Goal: Task Accomplishment & Management: Manage account settings

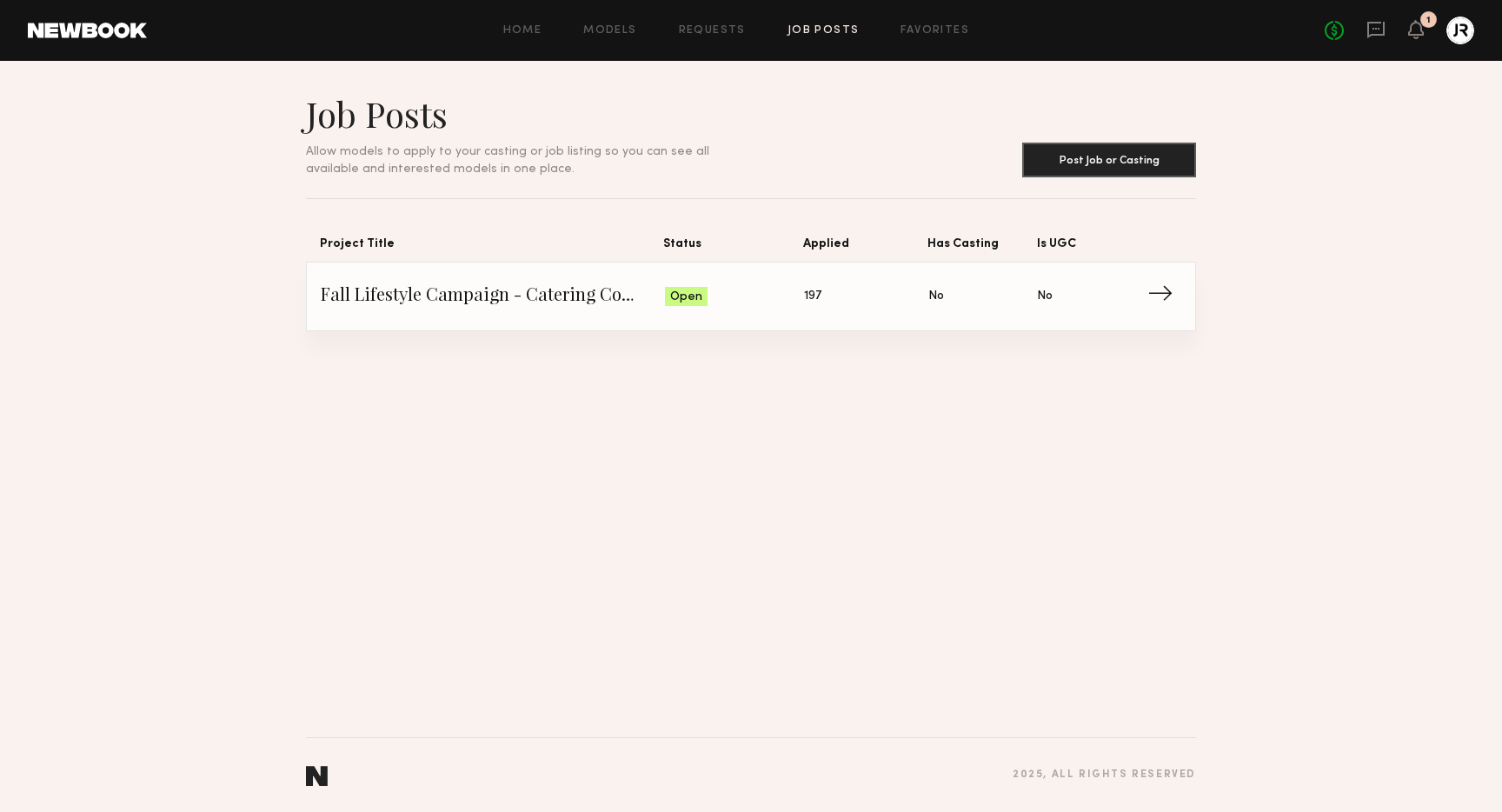
click at [555, 293] on span "Fall Lifestyle Campaign - Catering Company" at bounding box center [493, 296] width 345 height 26
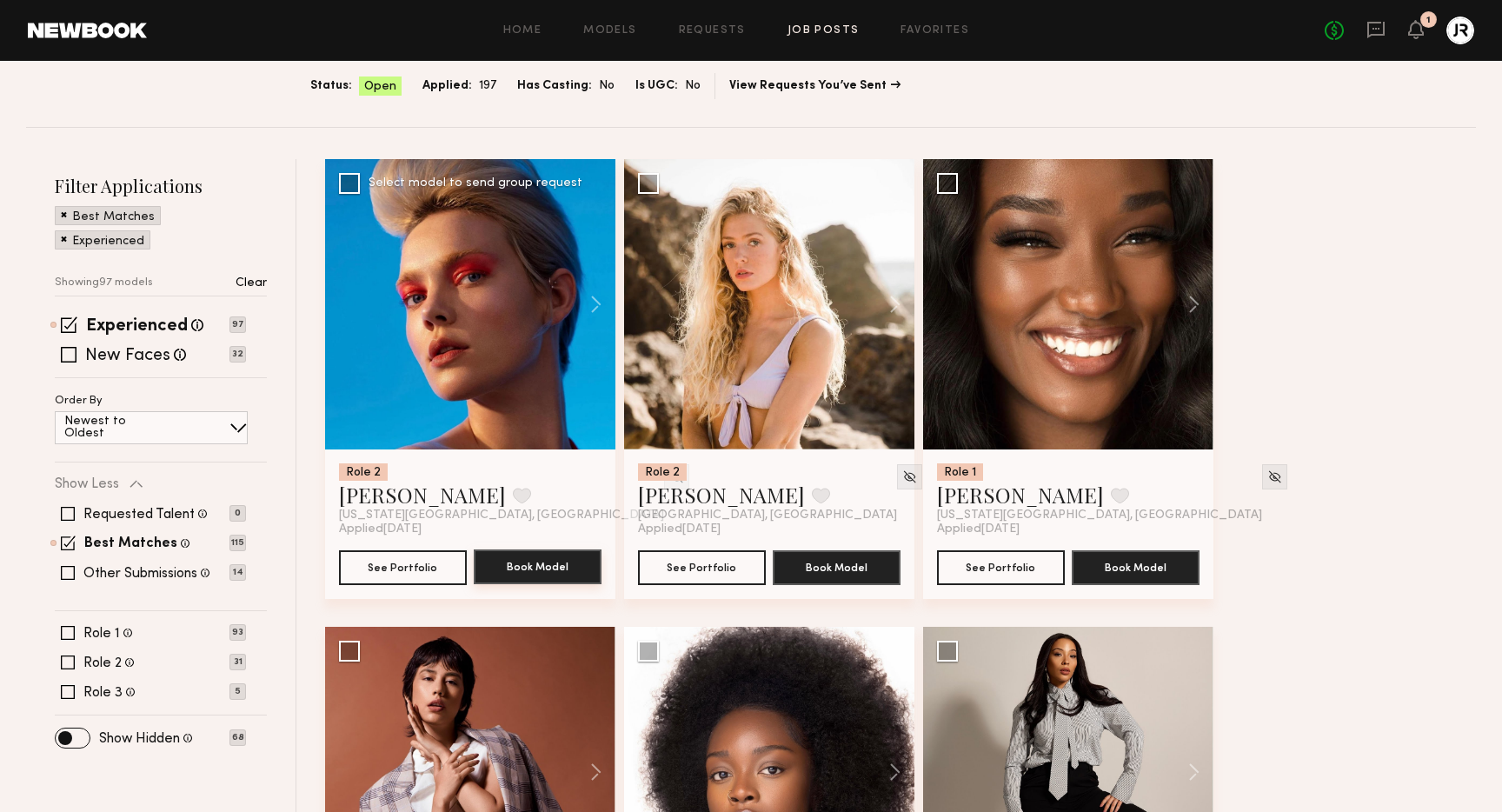
scroll to position [154, 0]
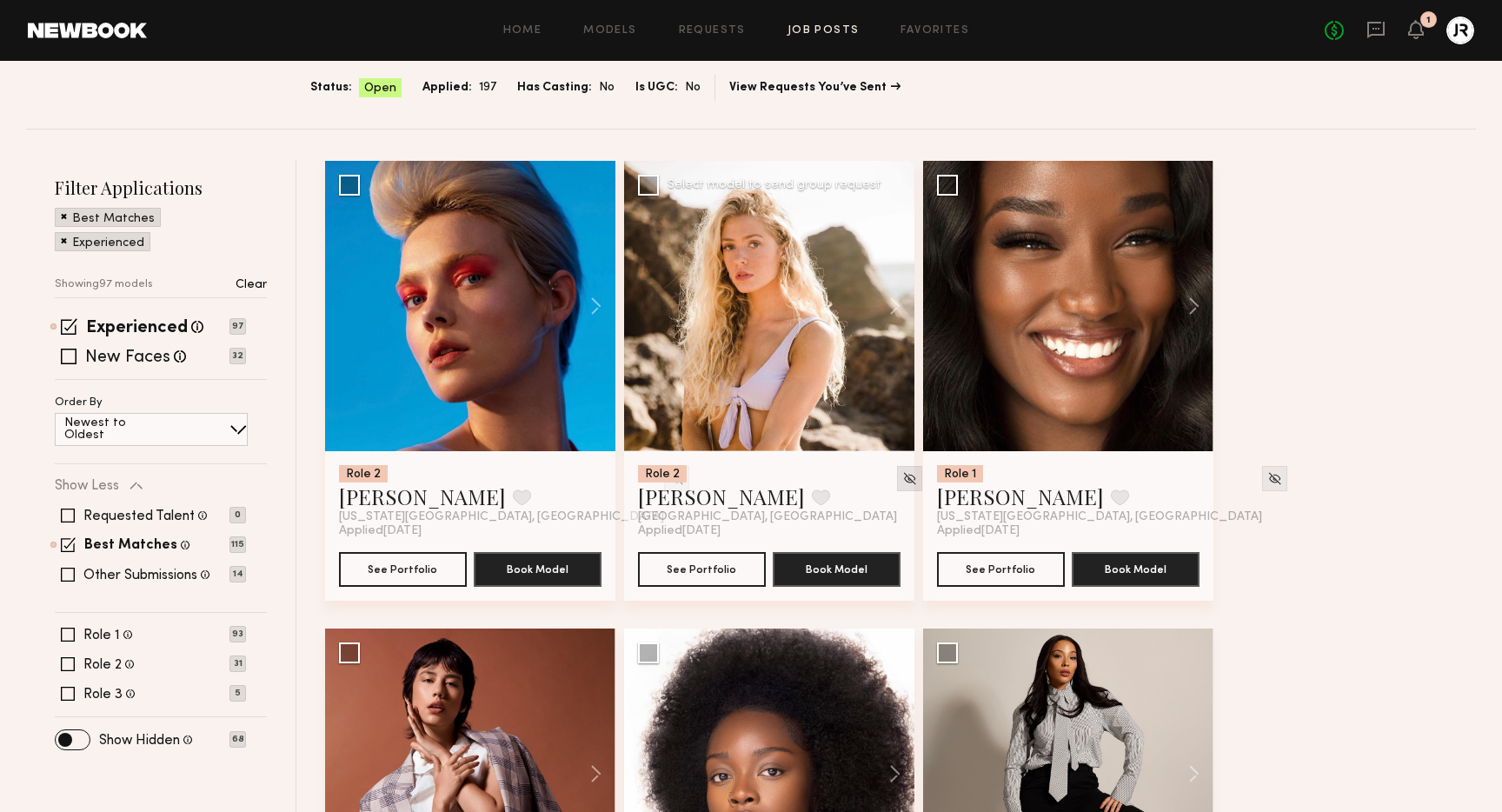
click at [902, 477] on img at bounding box center [910, 478] width 14 height 14
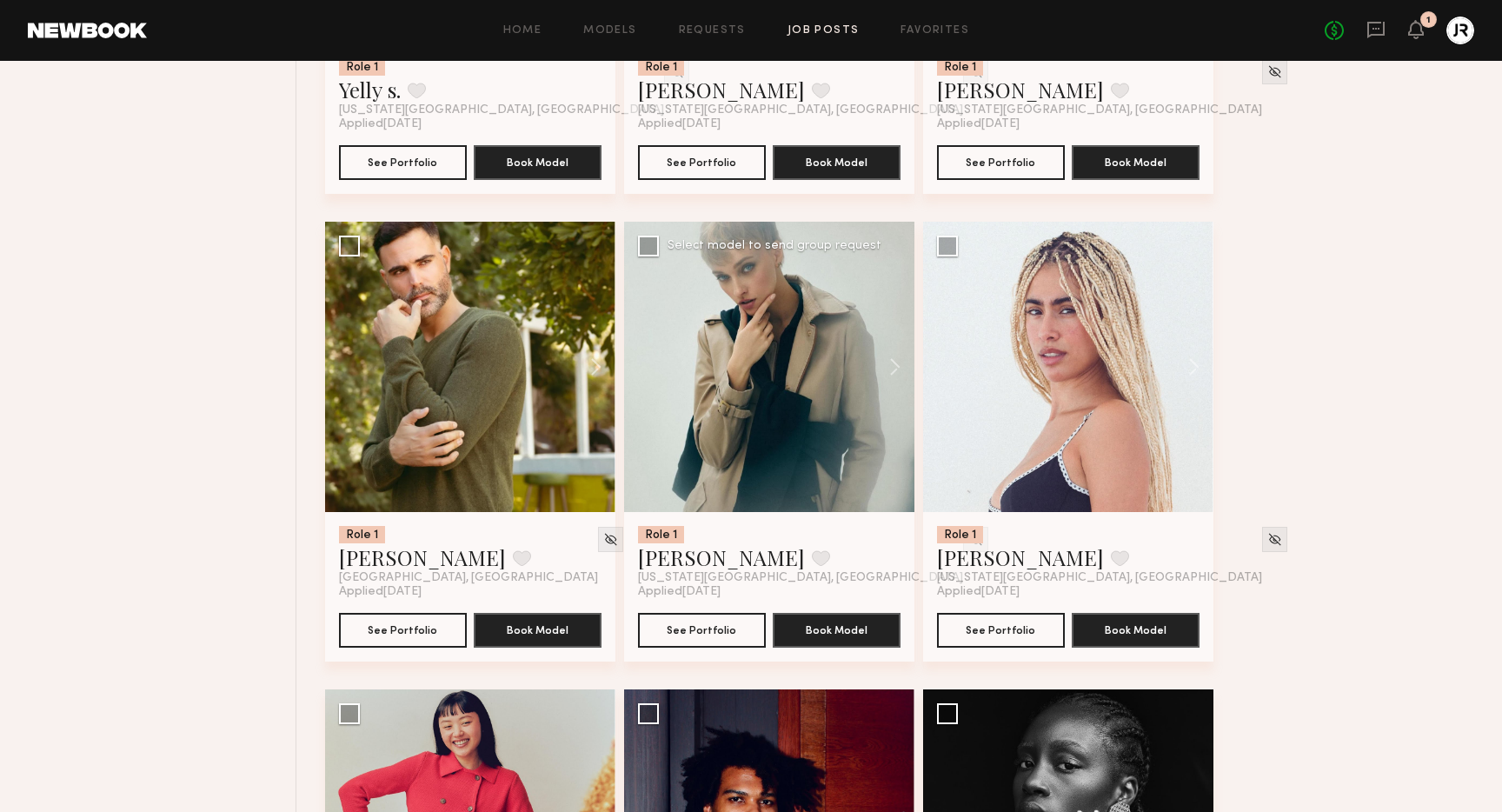
scroll to position [1045, 0]
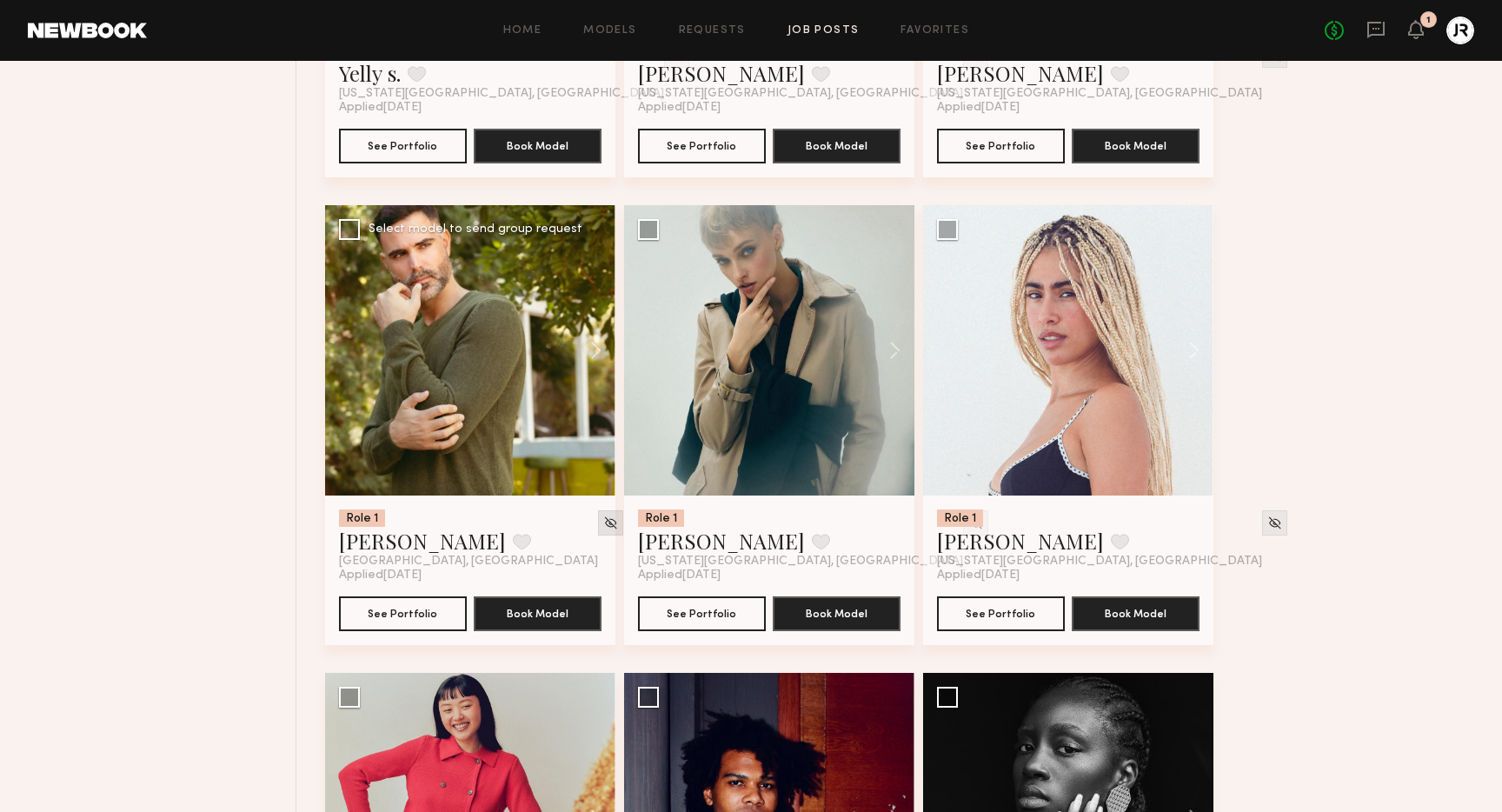
click at [598, 521] on div at bounding box center [610, 523] width 25 height 25
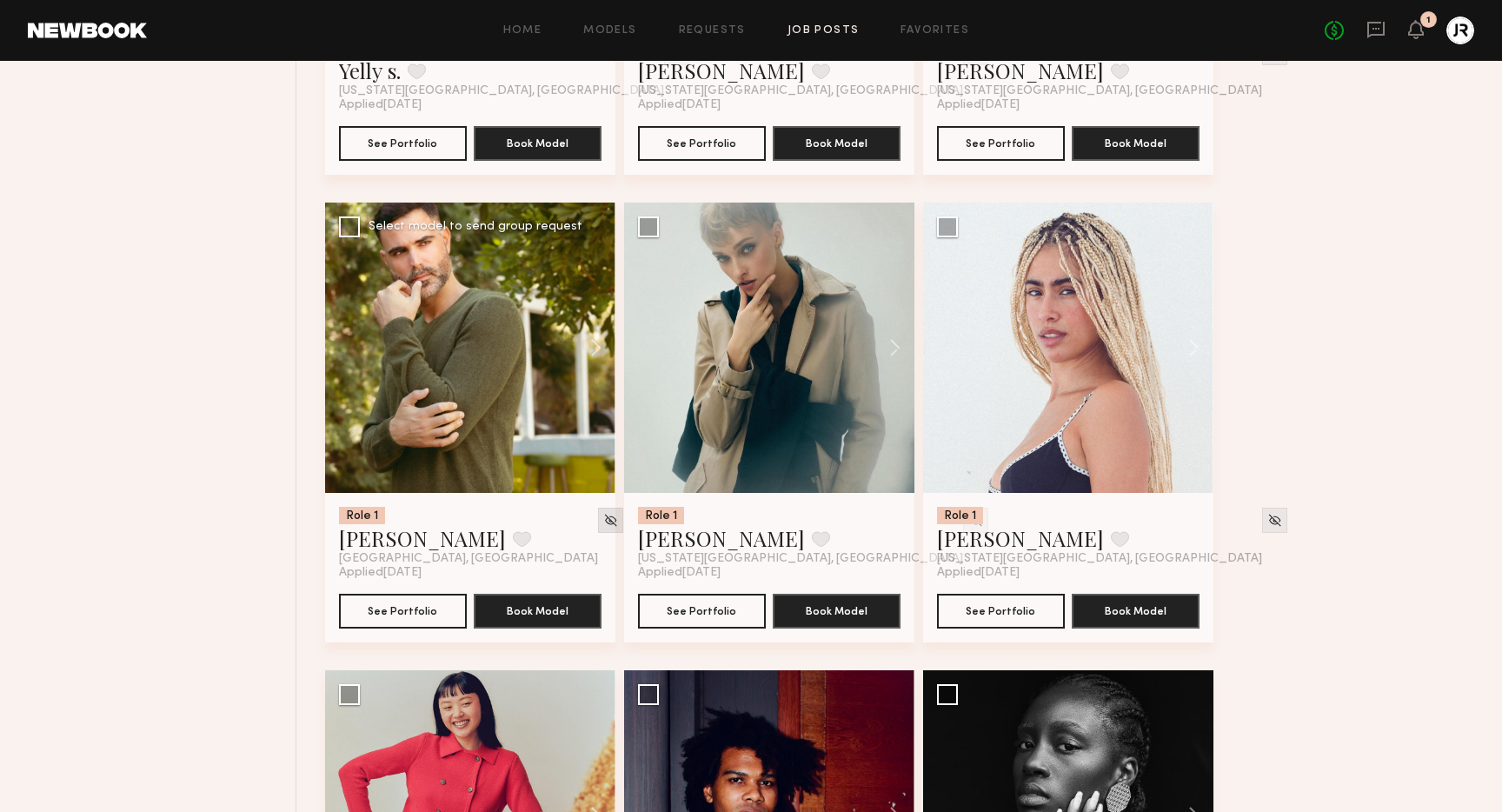
click at [603, 522] on img at bounding box center [610, 520] width 14 height 14
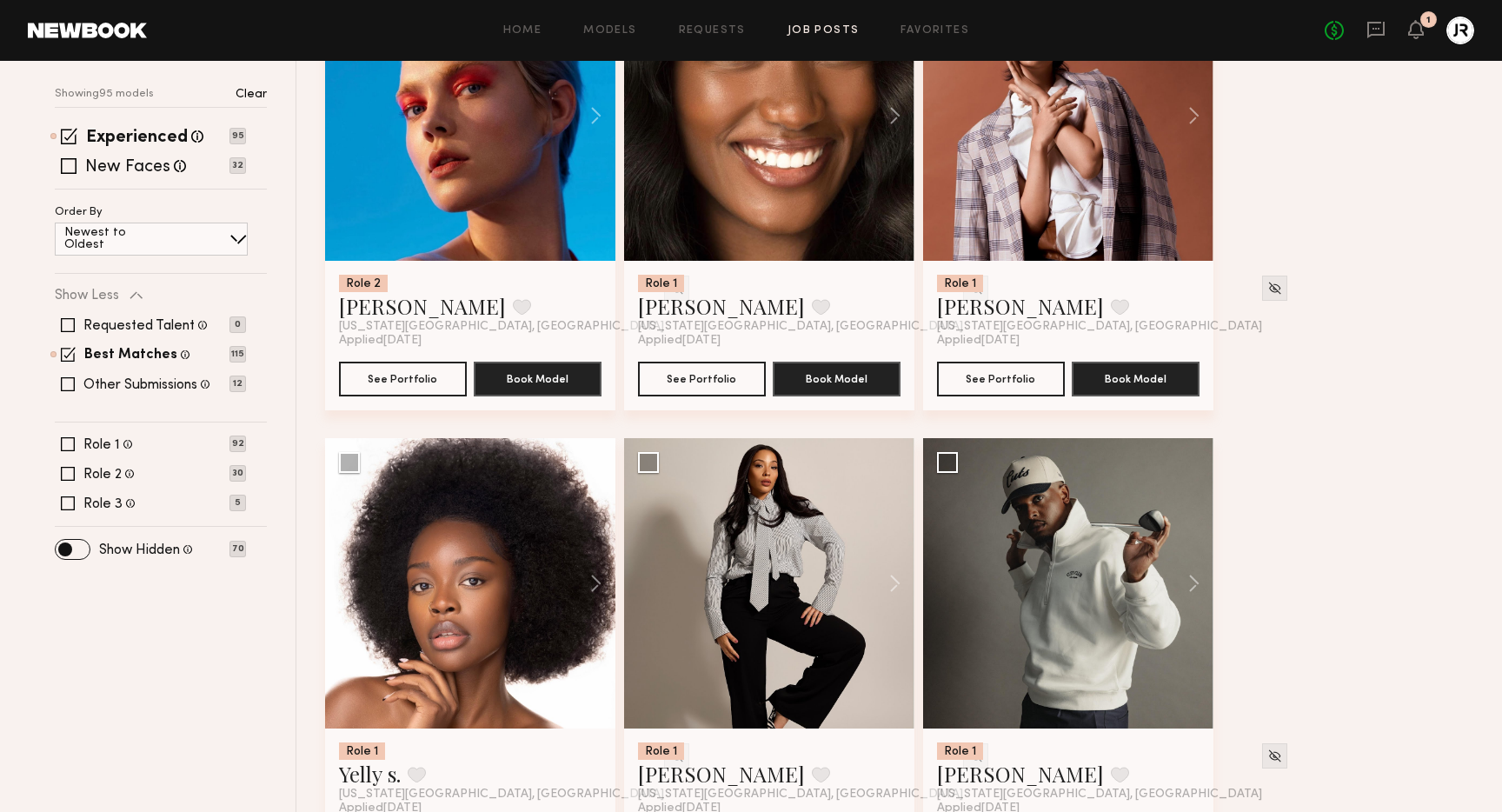
scroll to position [0, 0]
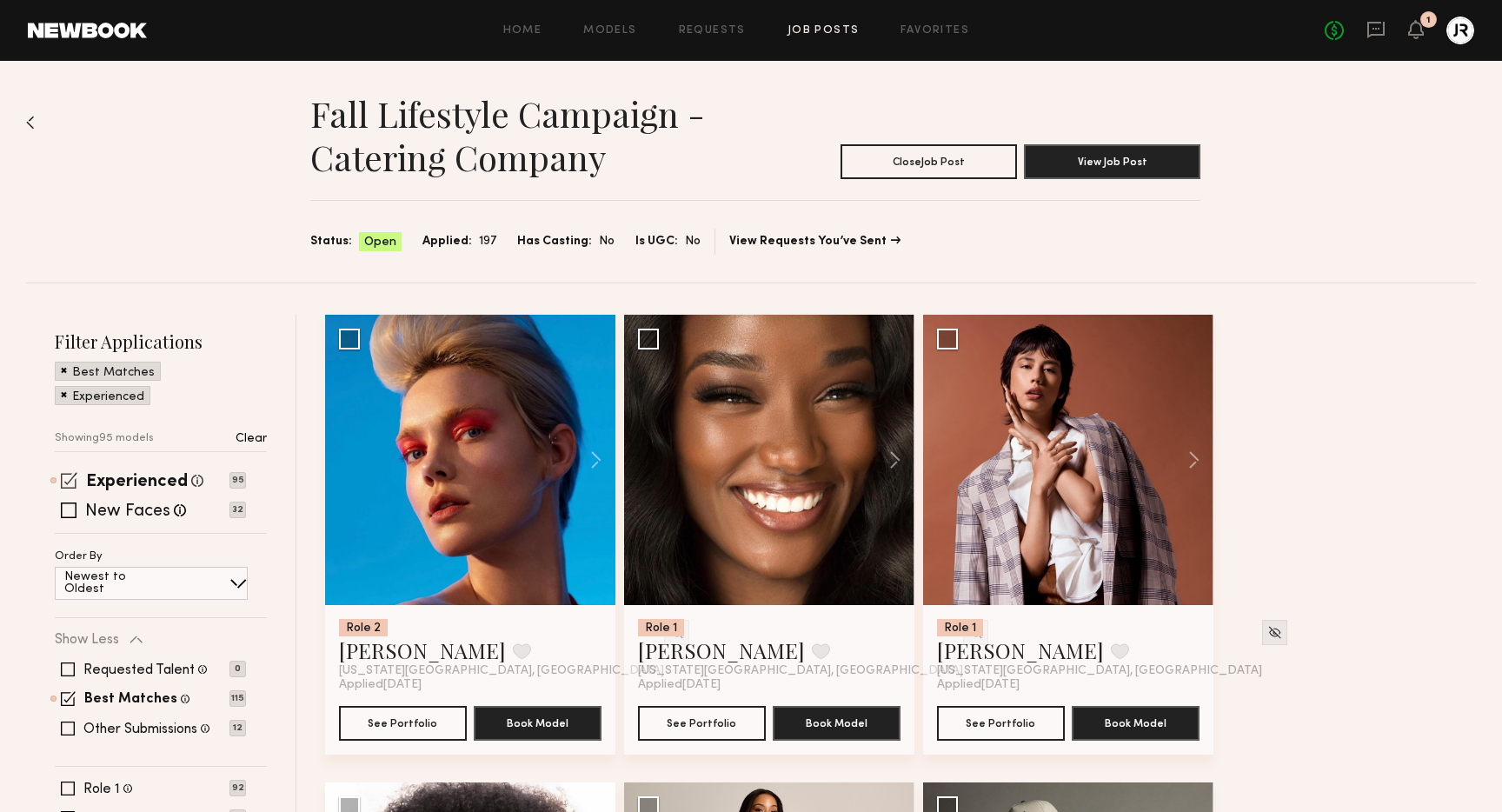
click at [69, 480] on span at bounding box center [69, 480] width 16 height 16
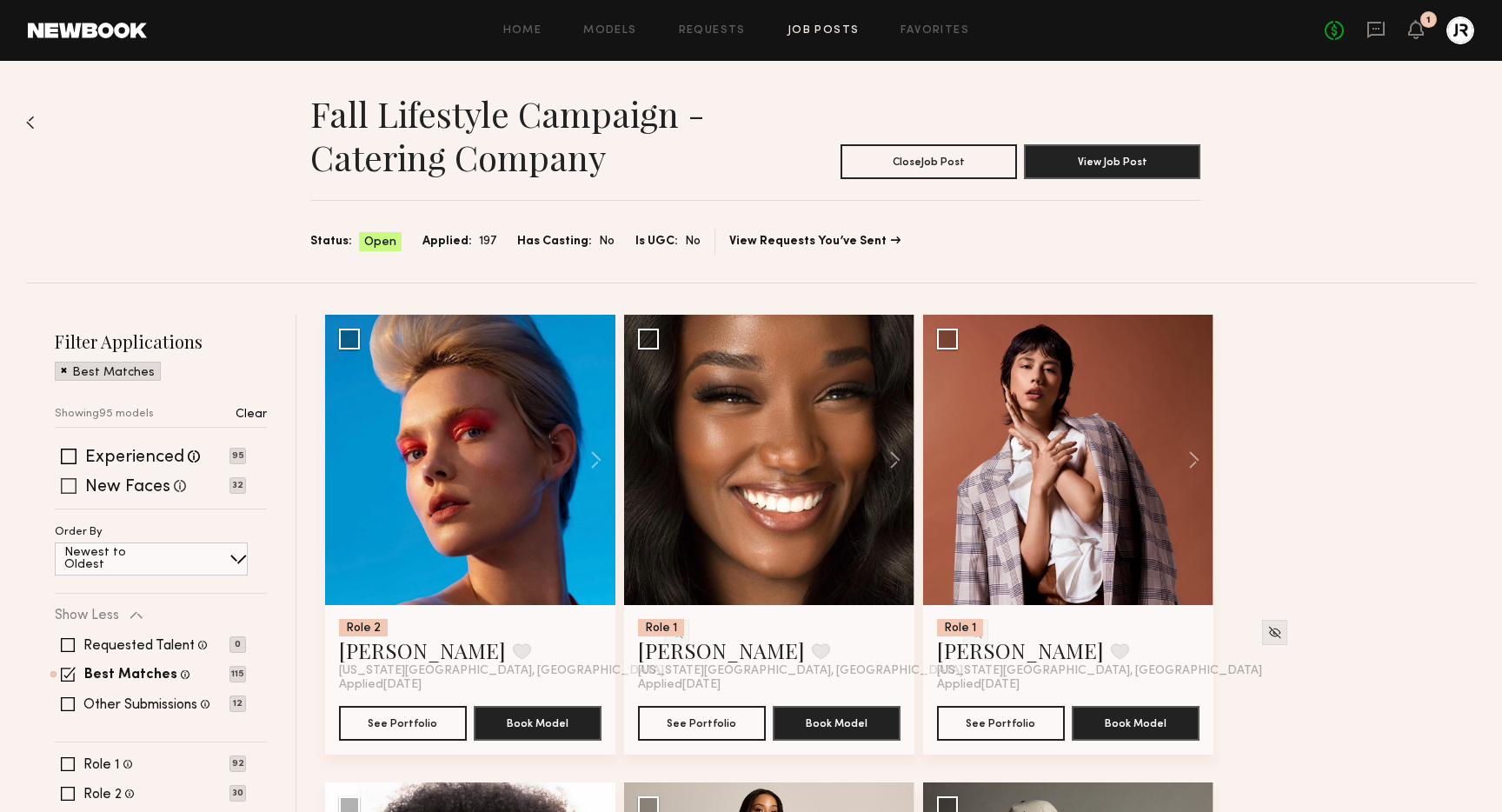
click at [72, 484] on span at bounding box center [68, 486] width 15 height 15
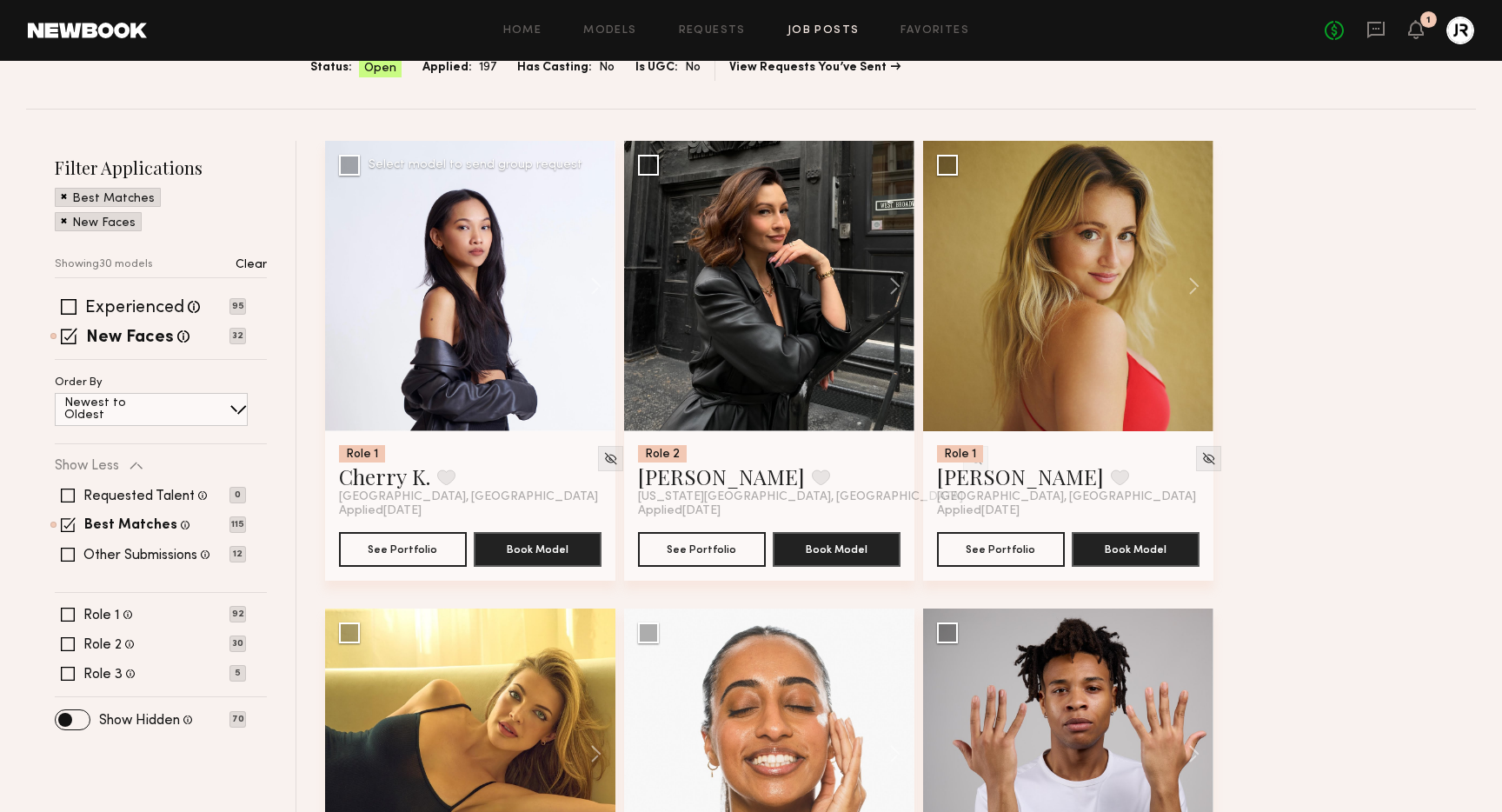
scroll to position [176, 0]
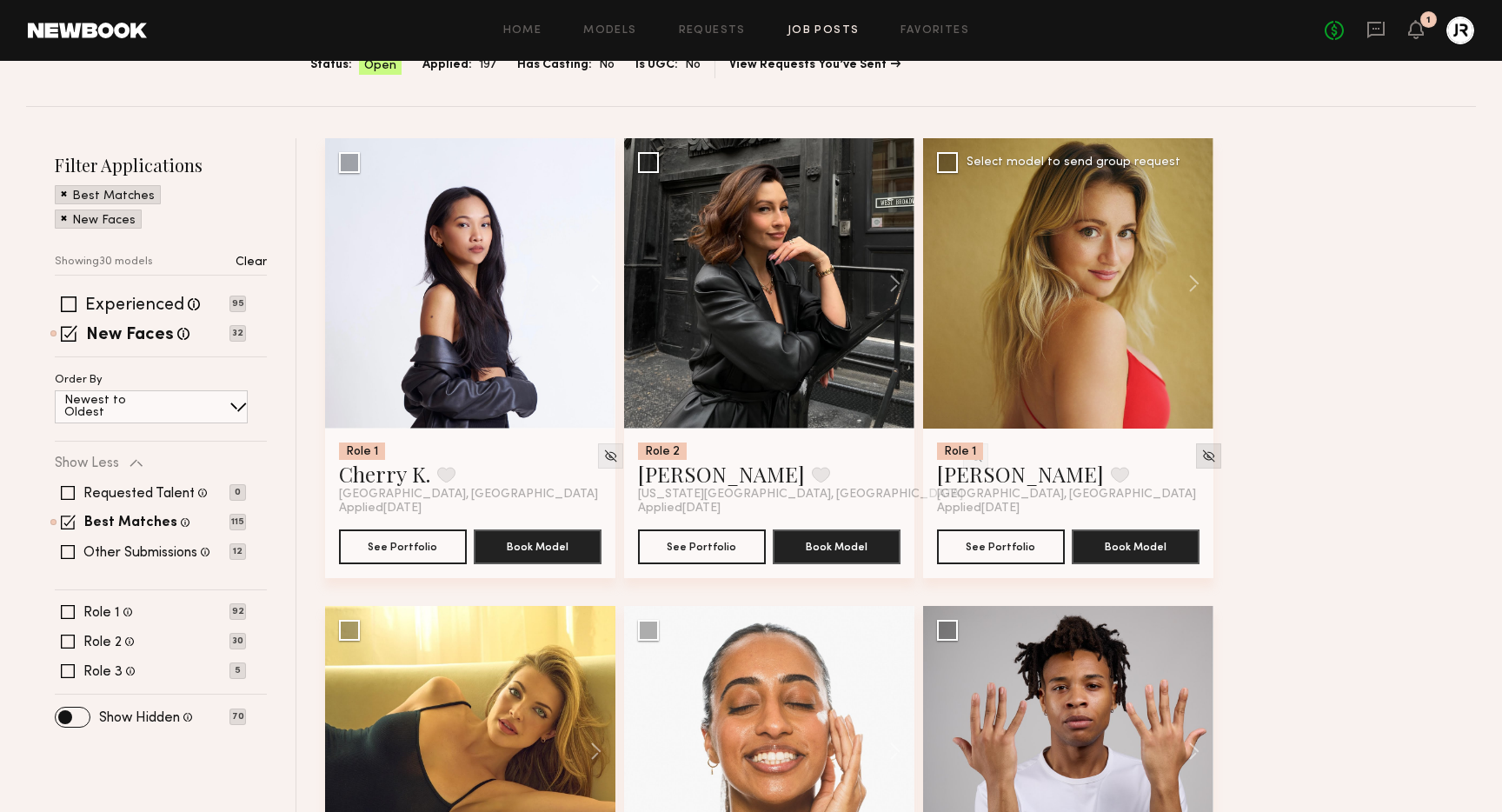
click at [1202, 459] on img at bounding box center [1209, 456] width 14 height 14
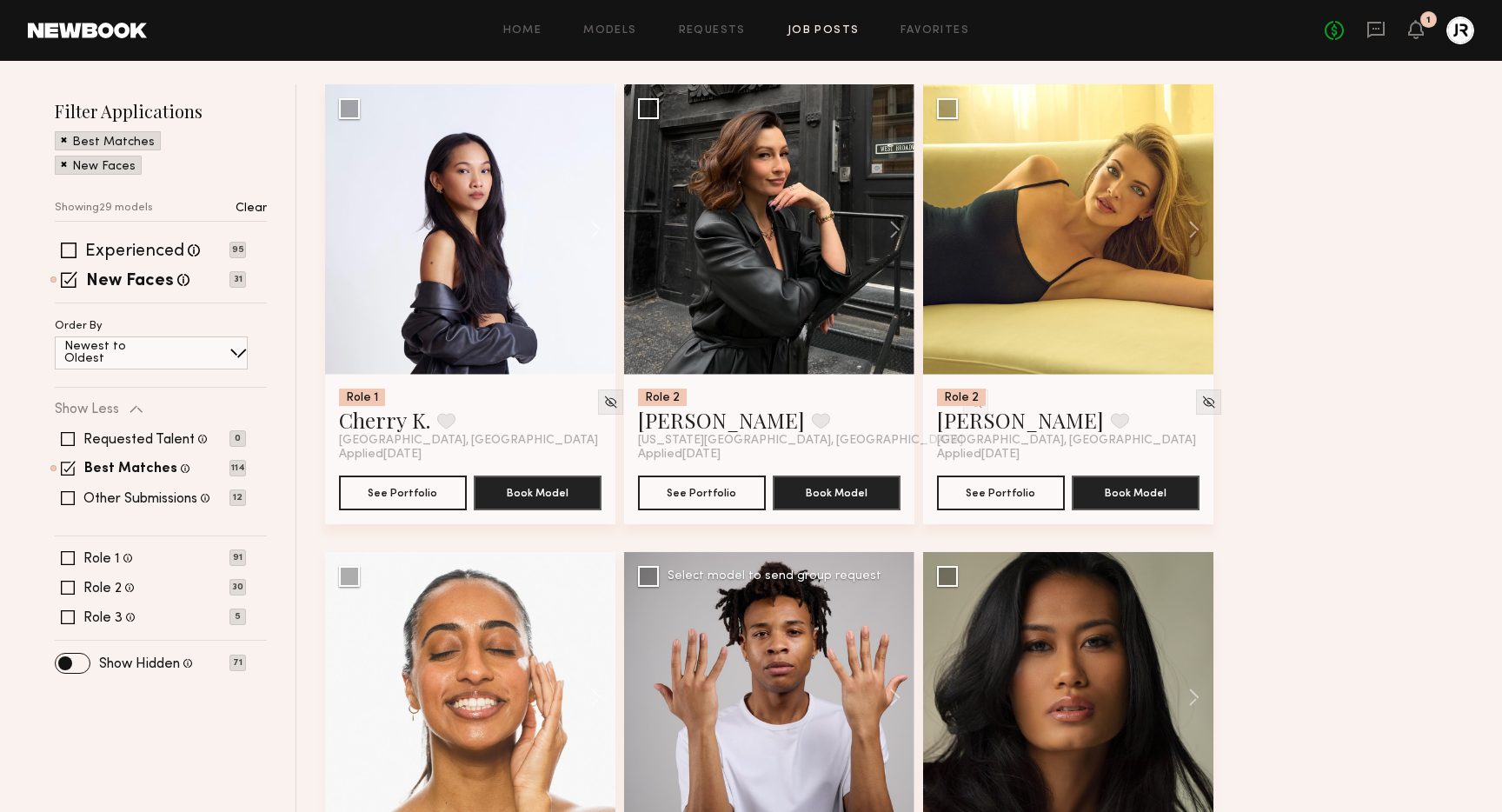
scroll to position [220, 0]
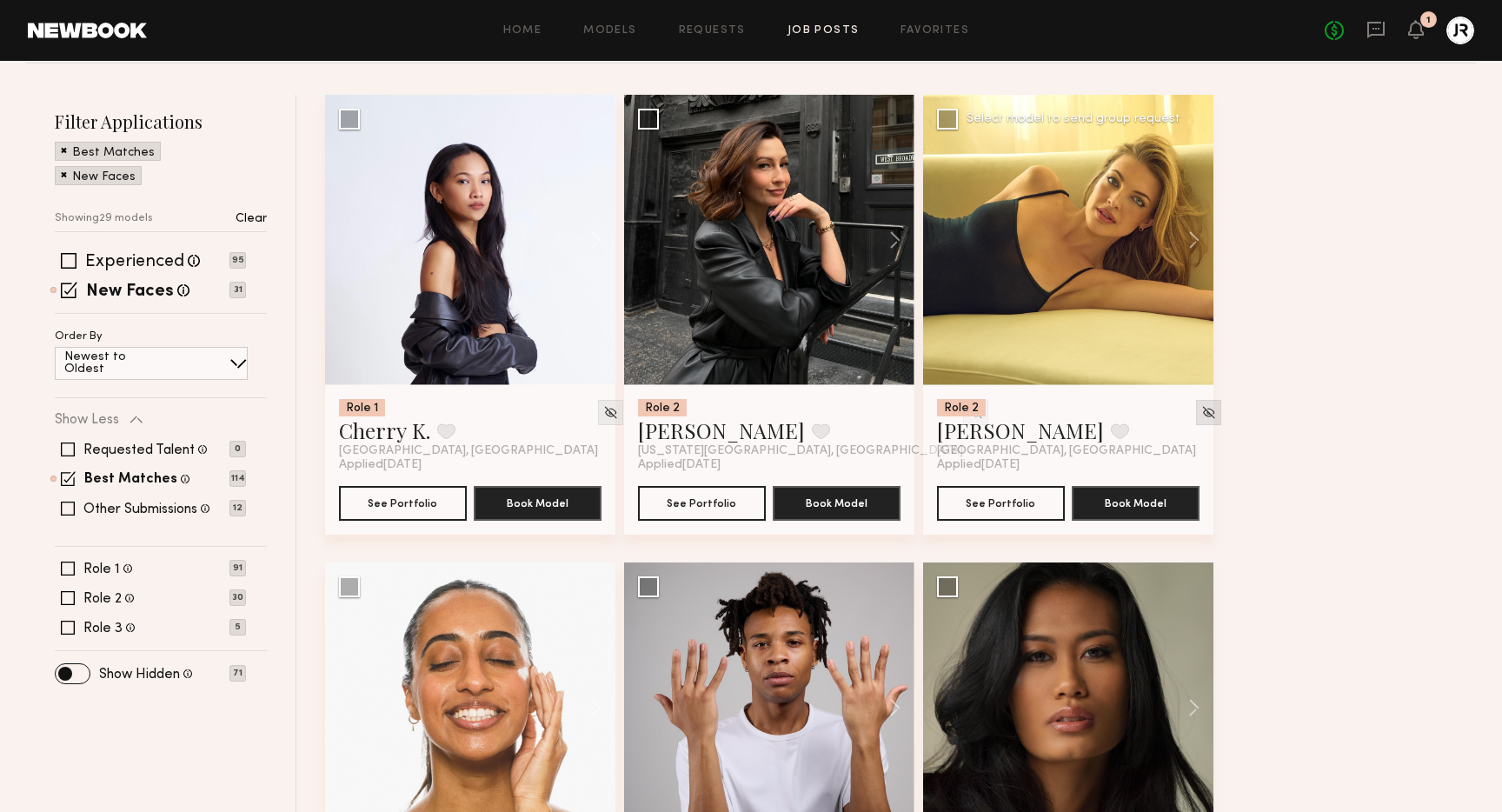
click at [1202, 415] on img at bounding box center [1209, 412] width 14 height 14
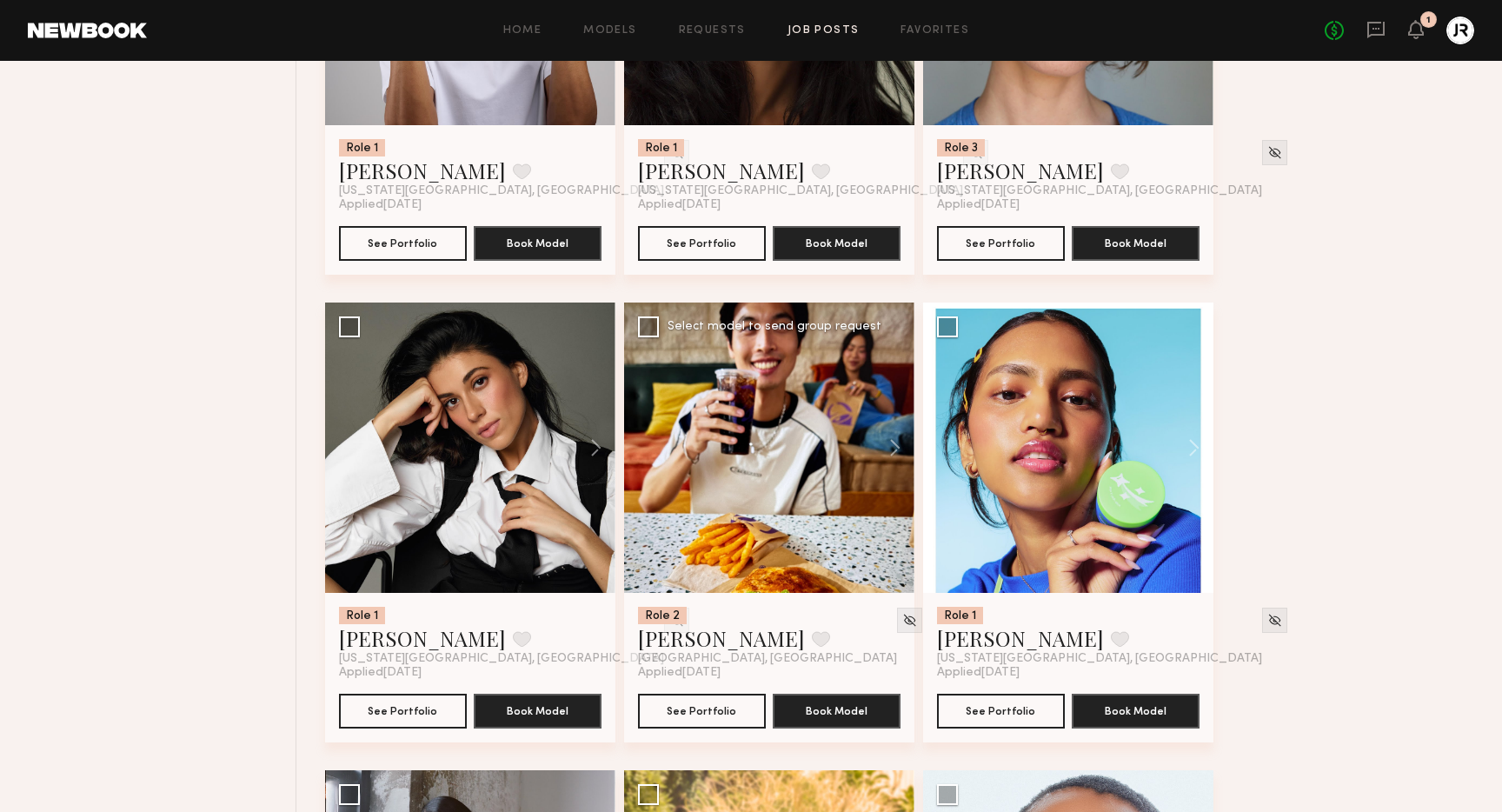
scroll to position [959, 0]
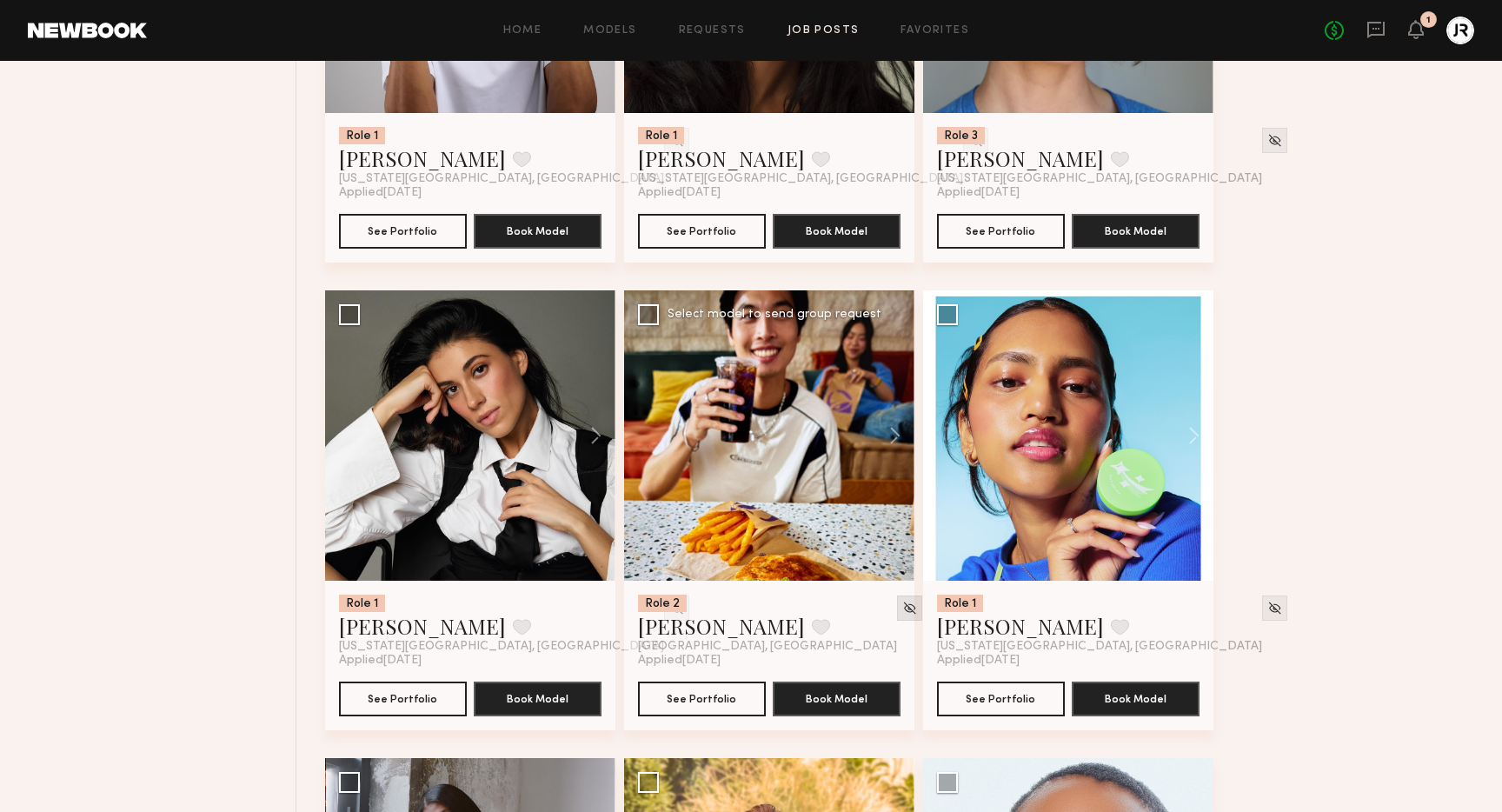
click at [902, 611] on img at bounding box center [910, 608] width 14 height 14
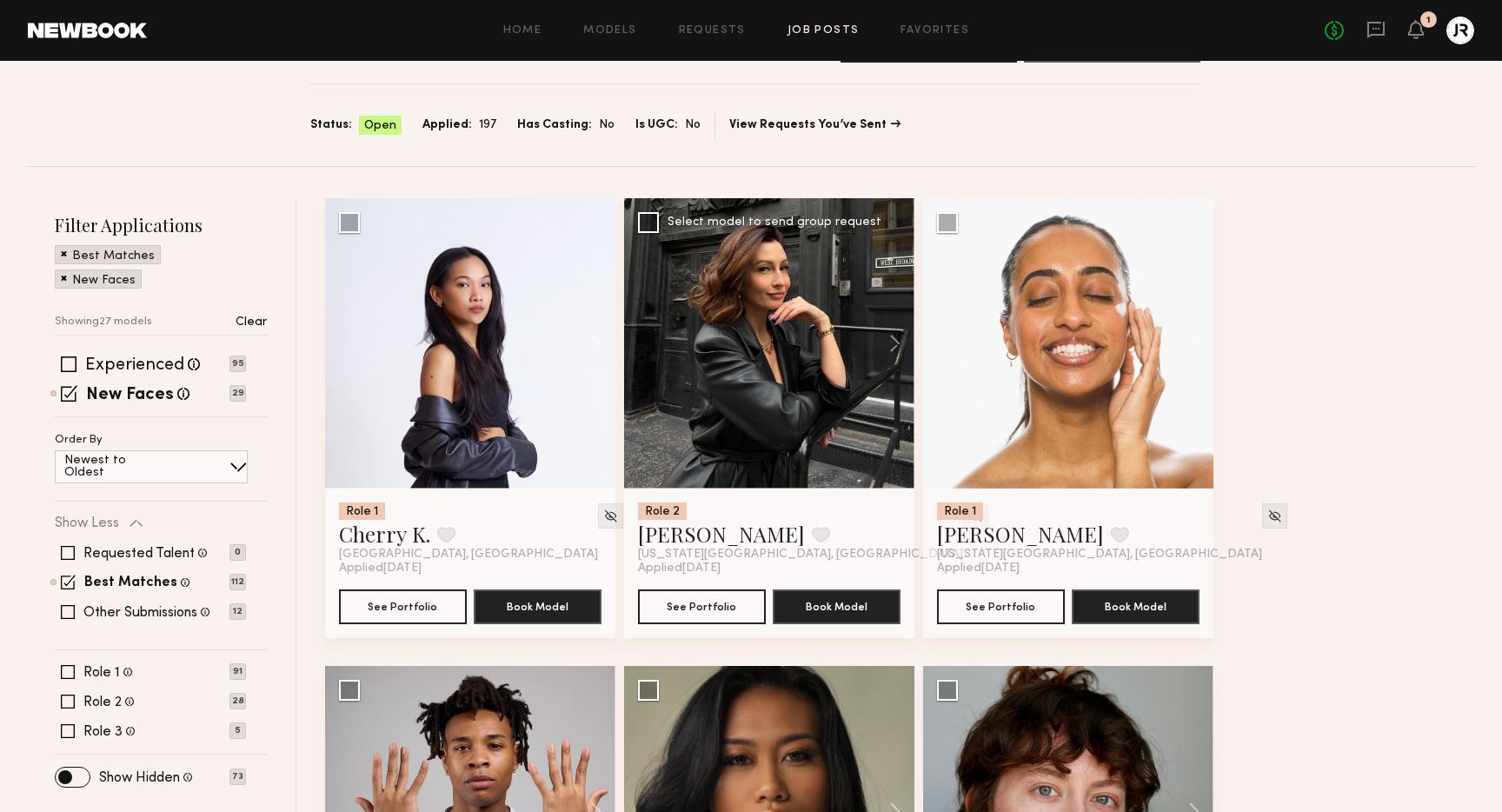
scroll to position [0, 0]
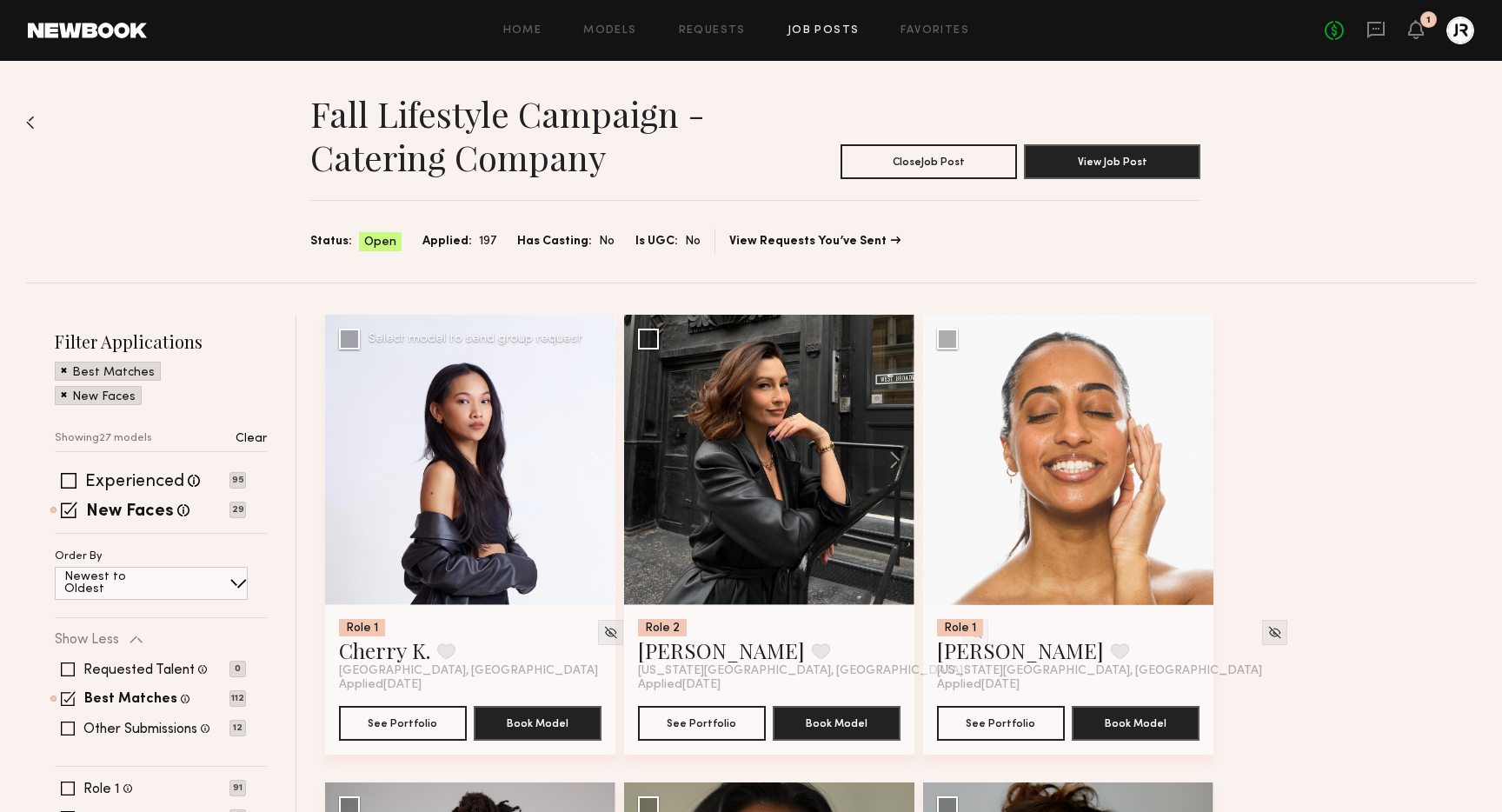
click at [460, 532] on div at bounding box center [470, 459] width 290 height 290
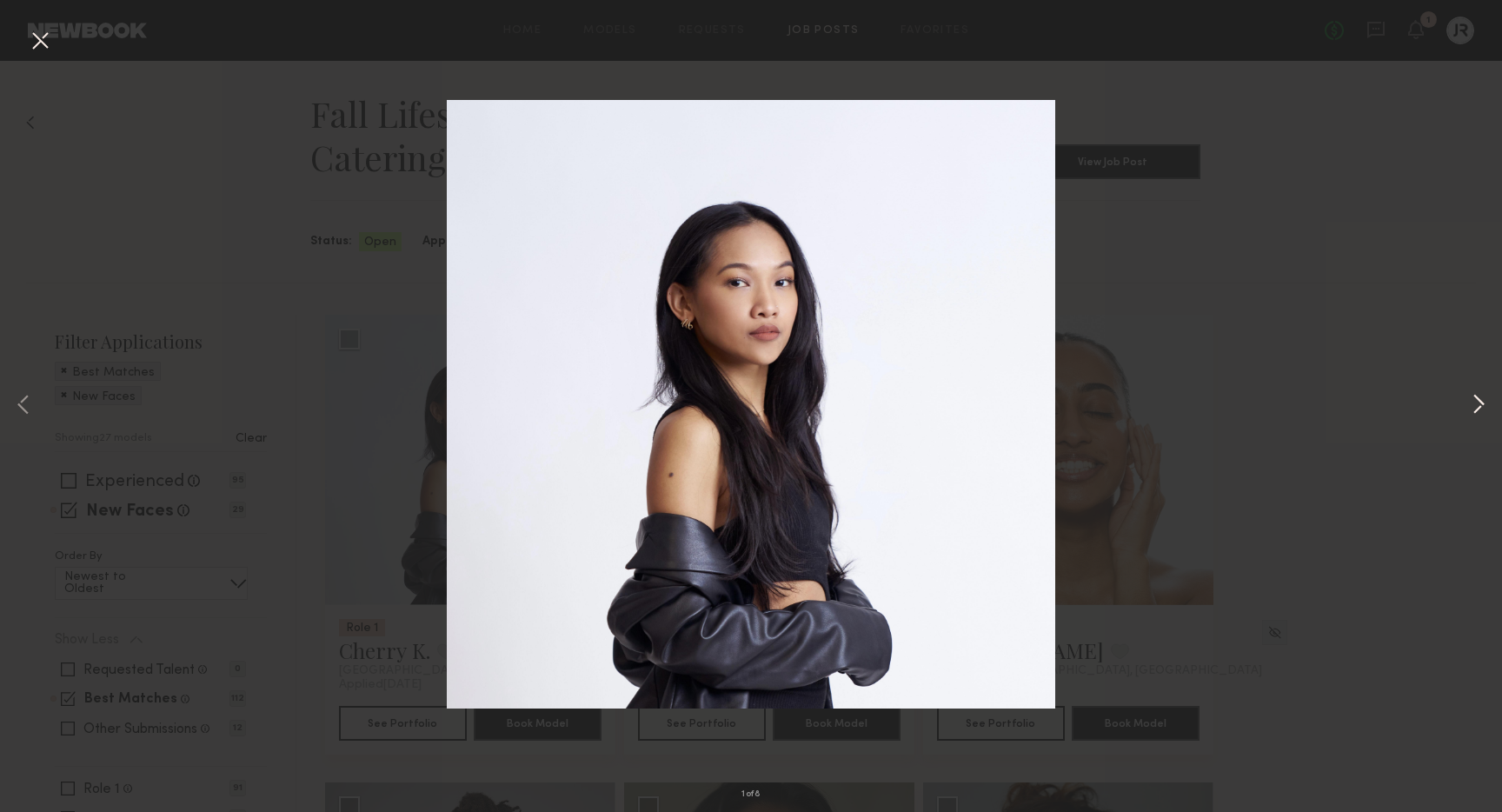
click at [1484, 409] on button at bounding box center [1478, 405] width 21 height 649
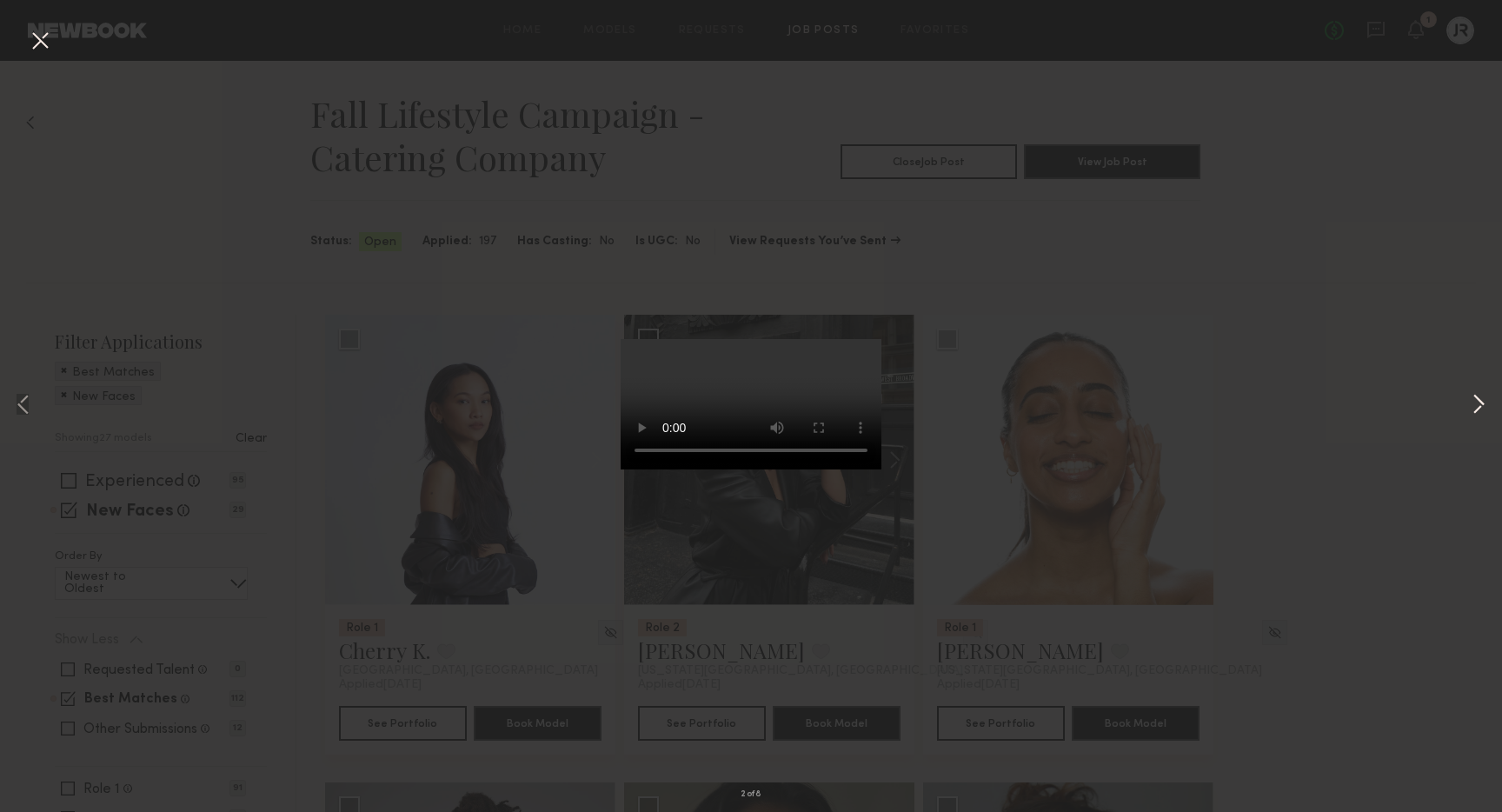
click at [1484, 410] on button at bounding box center [1478, 405] width 21 height 649
click at [1483, 410] on button at bounding box center [1478, 405] width 21 height 649
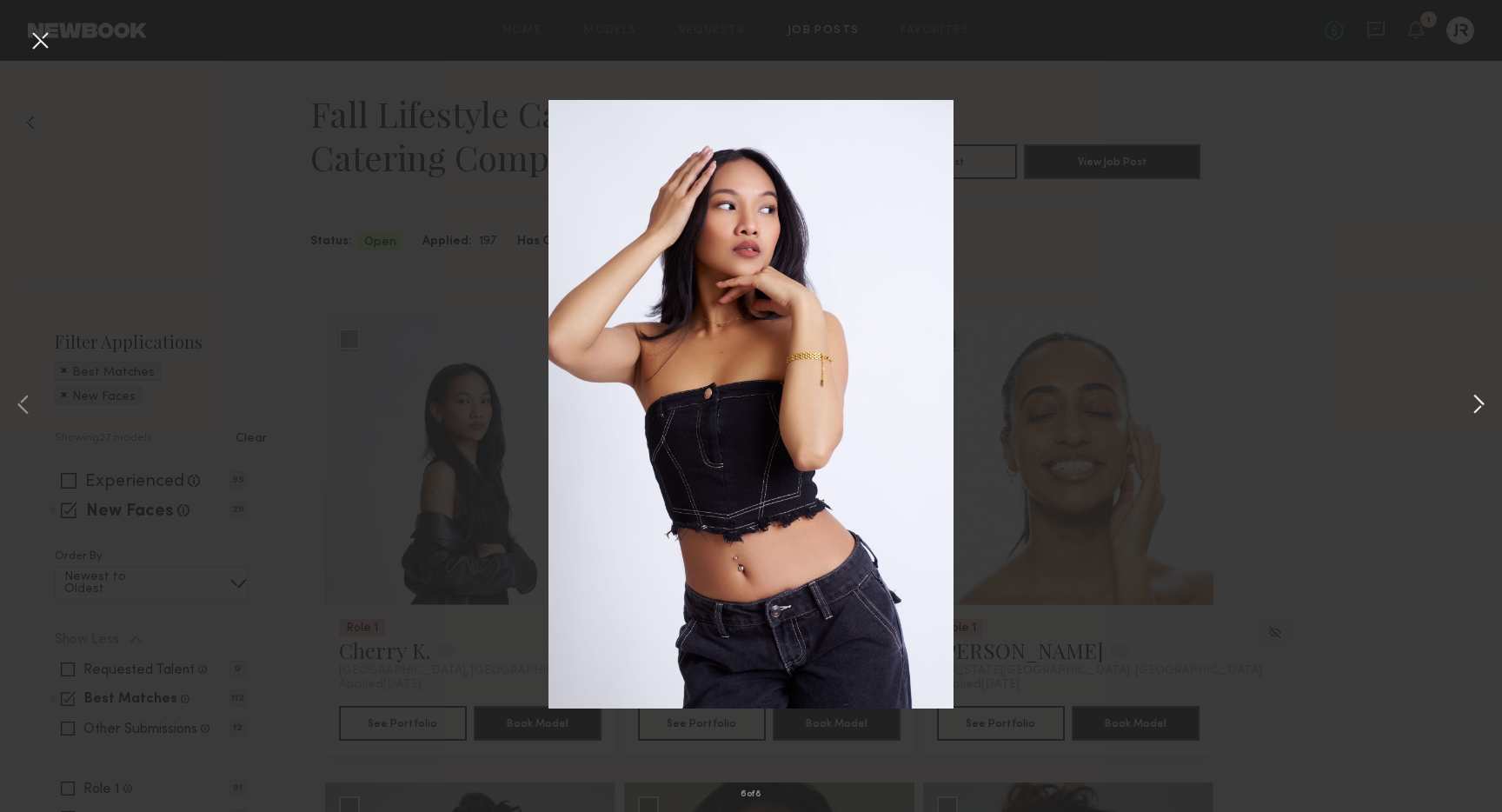
click at [1485, 377] on button at bounding box center [1478, 405] width 21 height 649
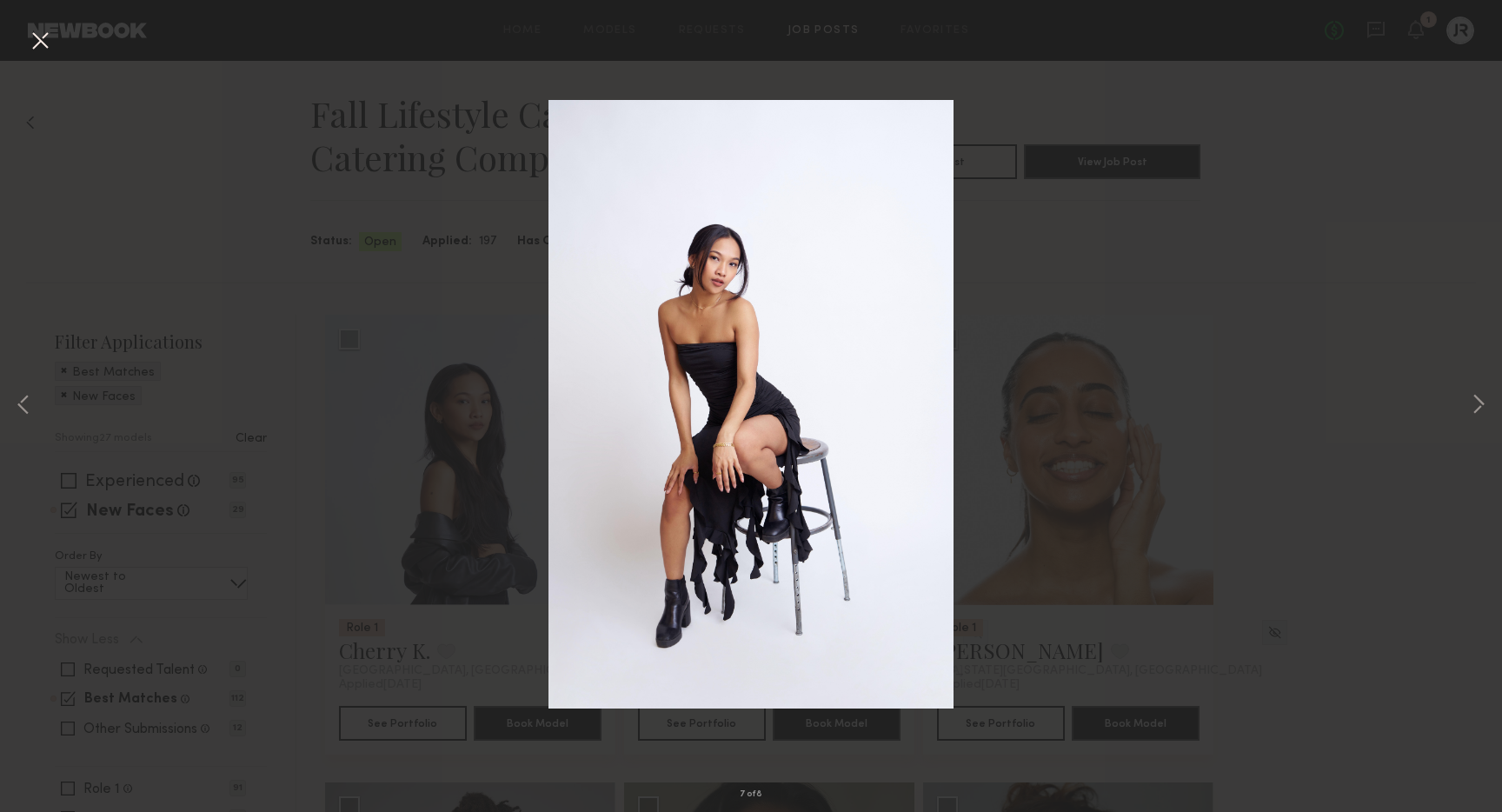
click at [32, 44] on button at bounding box center [40, 42] width 28 height 32
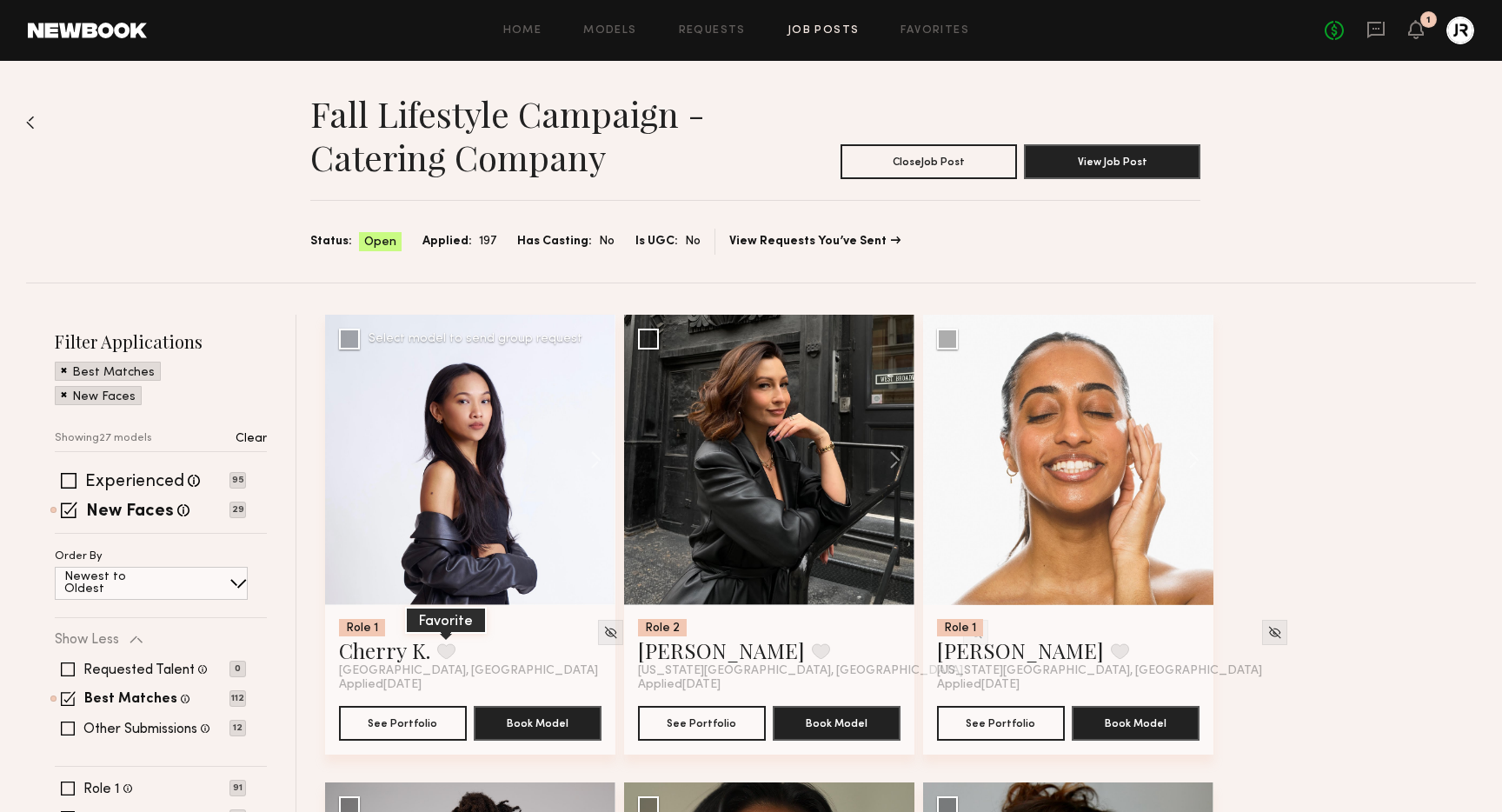
click at [449, 648] on button at bounding box center [447, 650] width 18 height 15
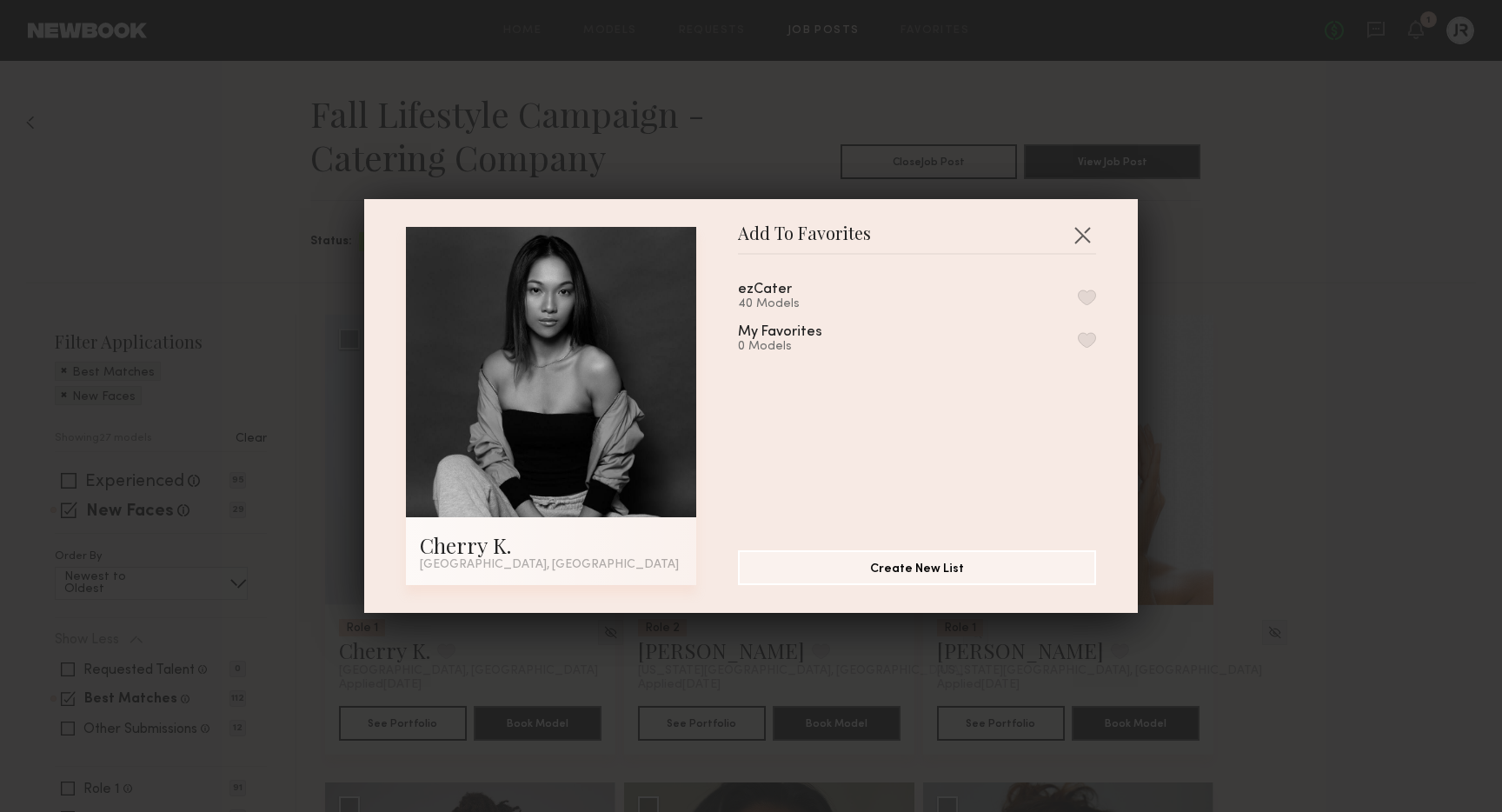
click at [1085, 300] on button "button" at bounding box center [1087, 297] width 18 height 15
click at [1083, 234] on button "button" at bounding box center [1082, 234] width 28 height 28
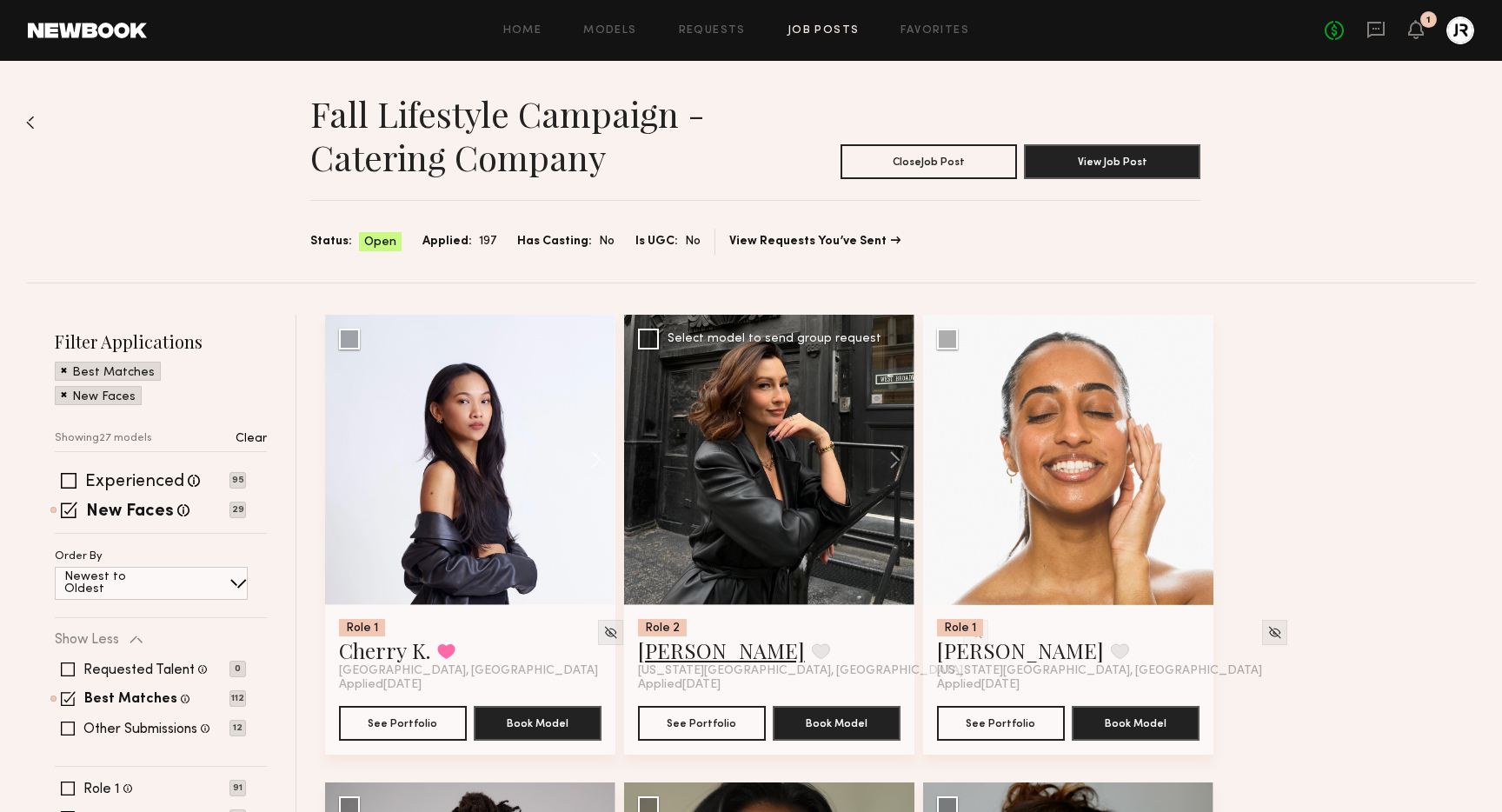
click at [713, 648] on link "Alexandra N." at bounding box center [722, 650] width 167 height 28
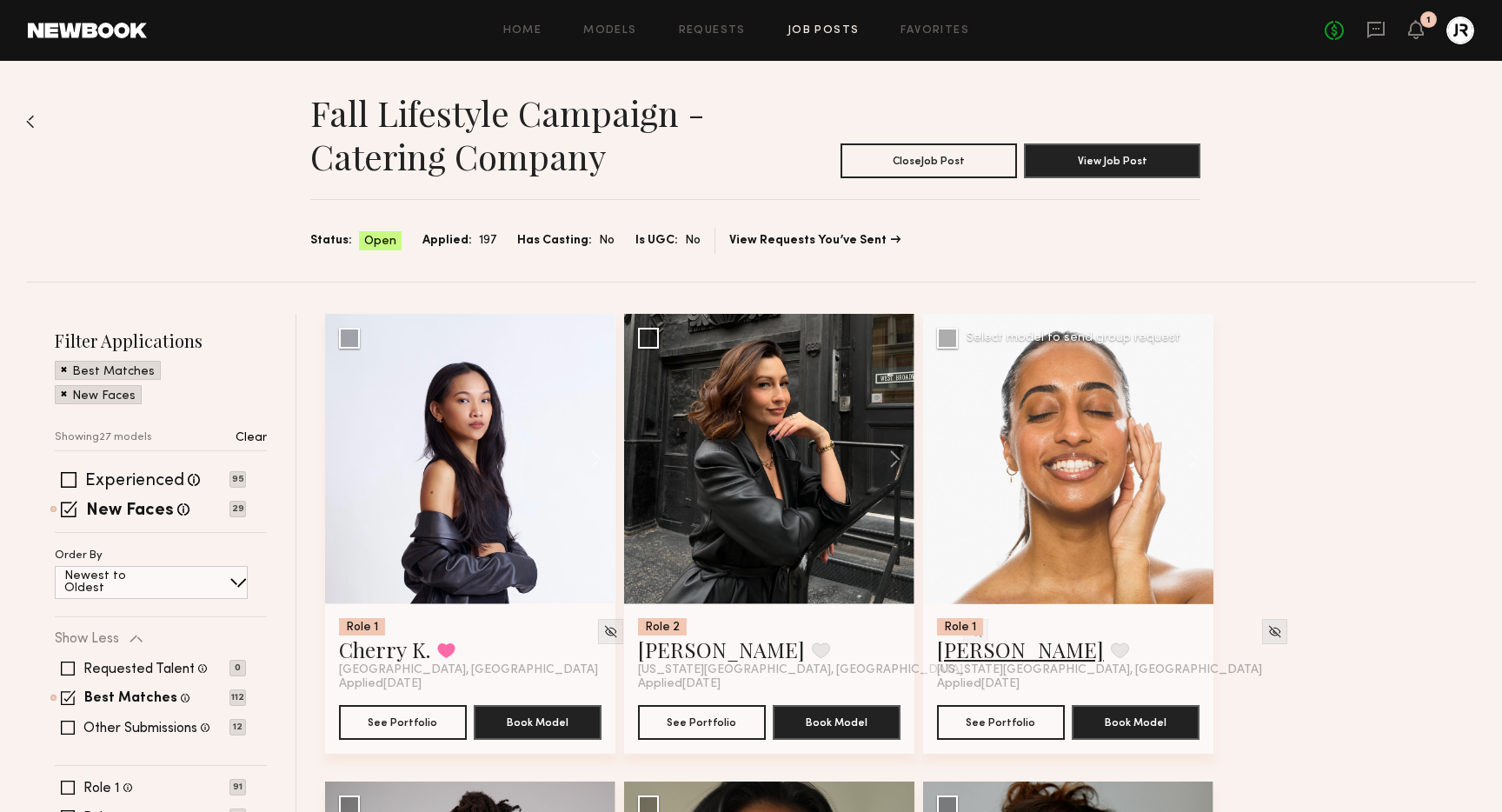
click at [980, 654] on link "Alysha H." at bounding box center [1020, 649] width 167 height 28
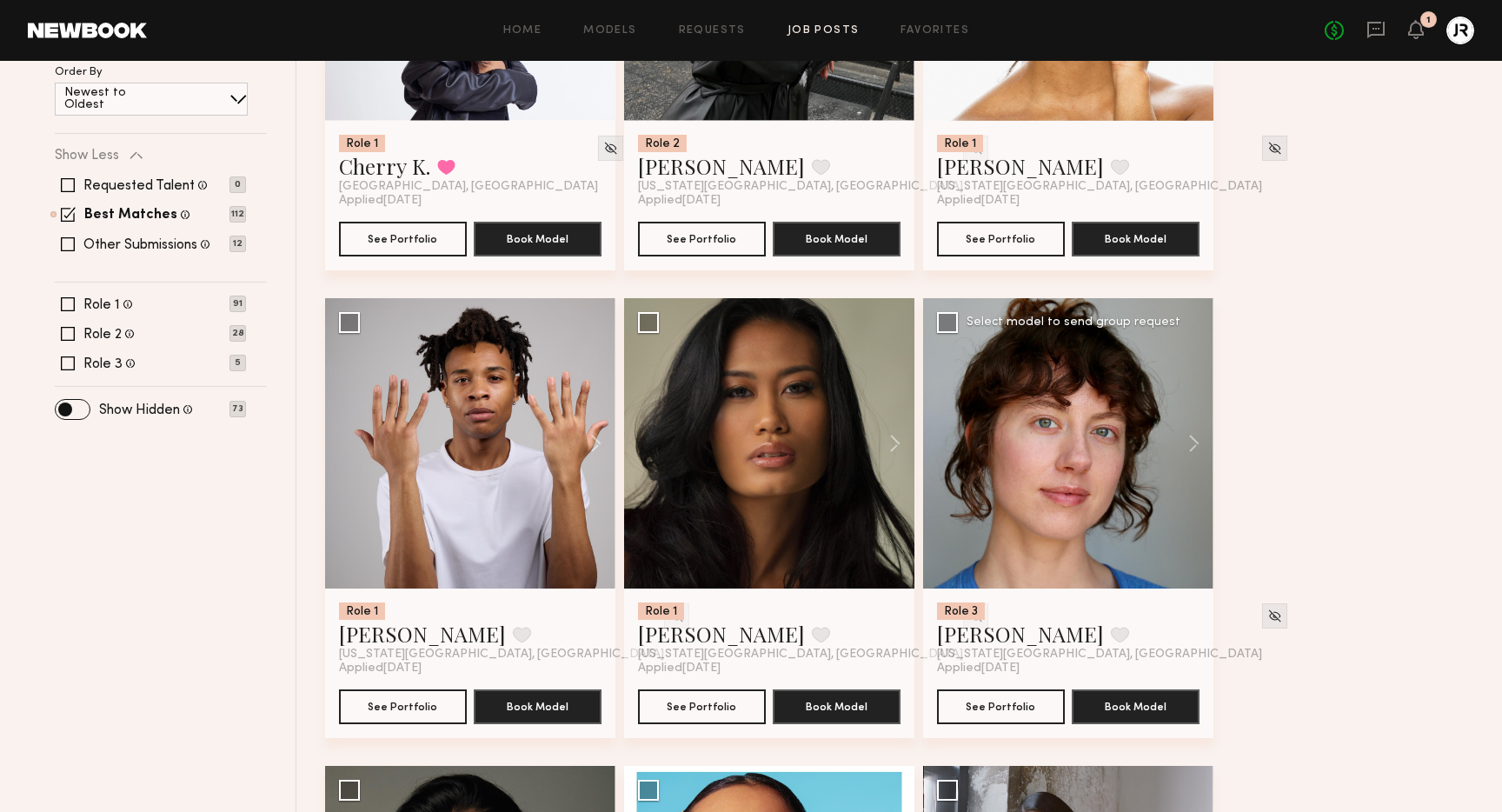
scroll to position [647, 0]
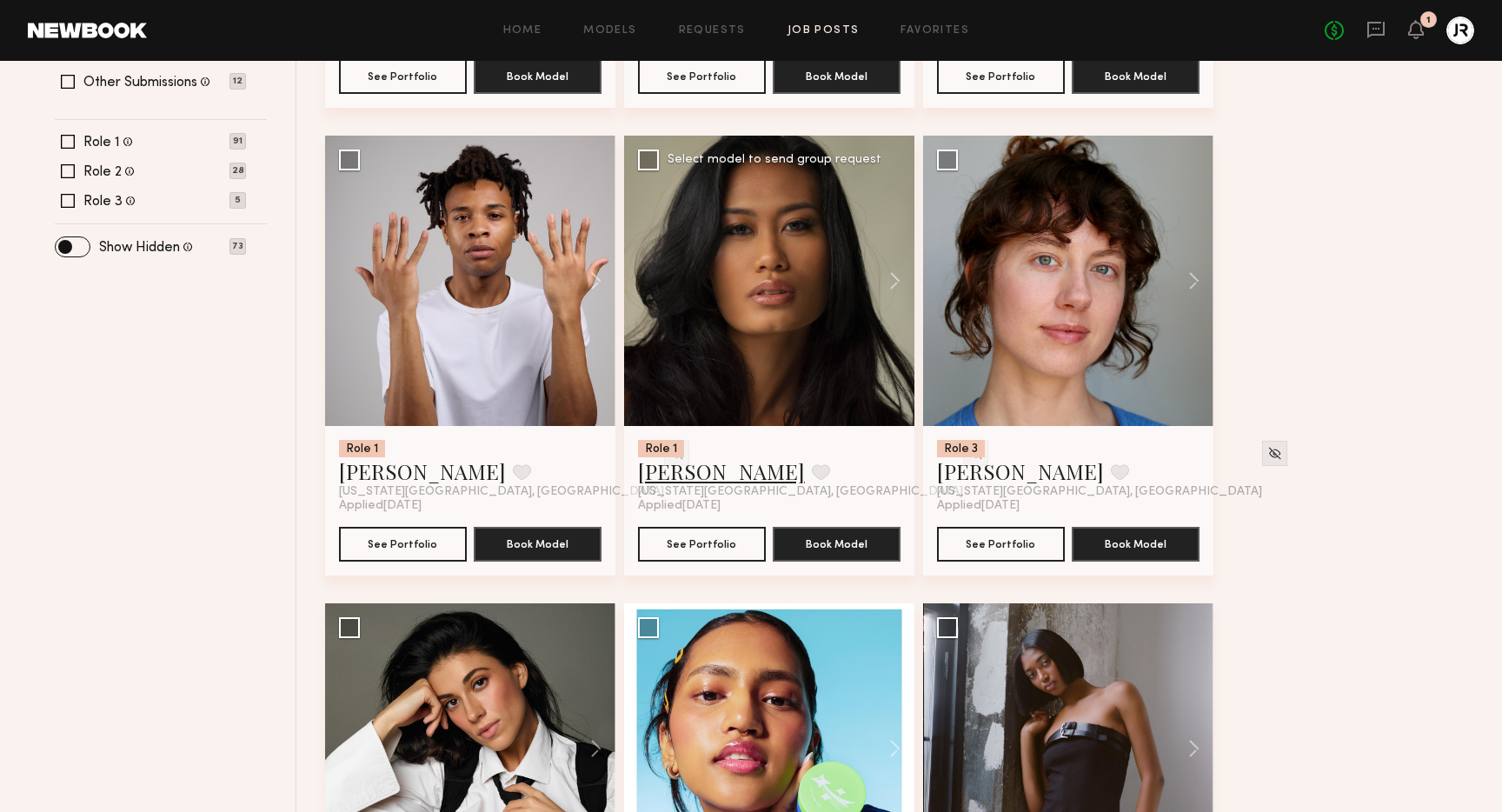
click at [662, 471] on link "karen h." at bounding box center [722, 471] width 167 height 28
click at [812, 470] on button at bounding box center [821, 471] width 18 height 15
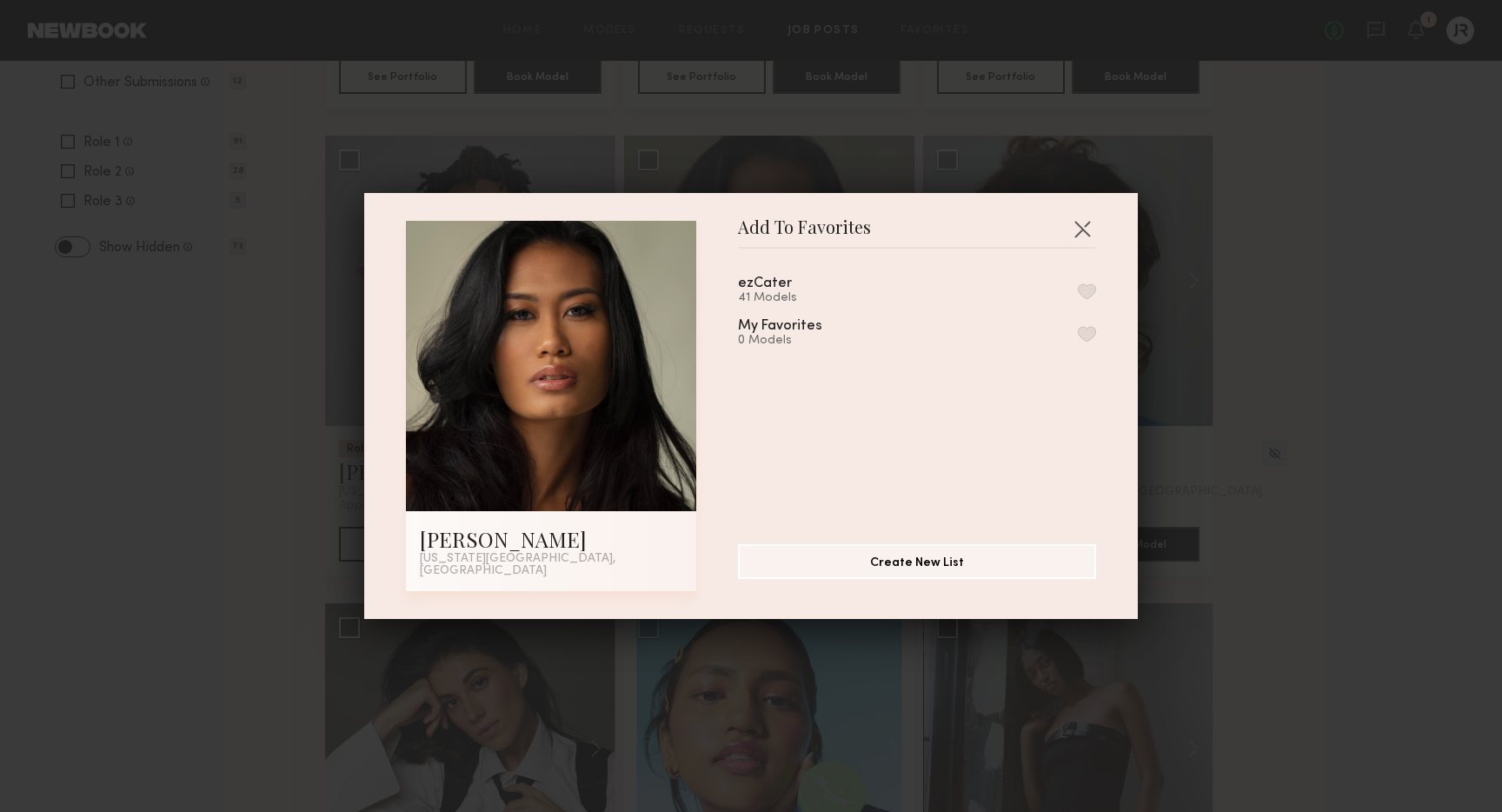
click at [1092, 292] on button "button" at bounding box center [1087, 290] width 18 height 15
click at [1086, 235] on button "button" at bounding box center [1082, 228] width 28 height 28
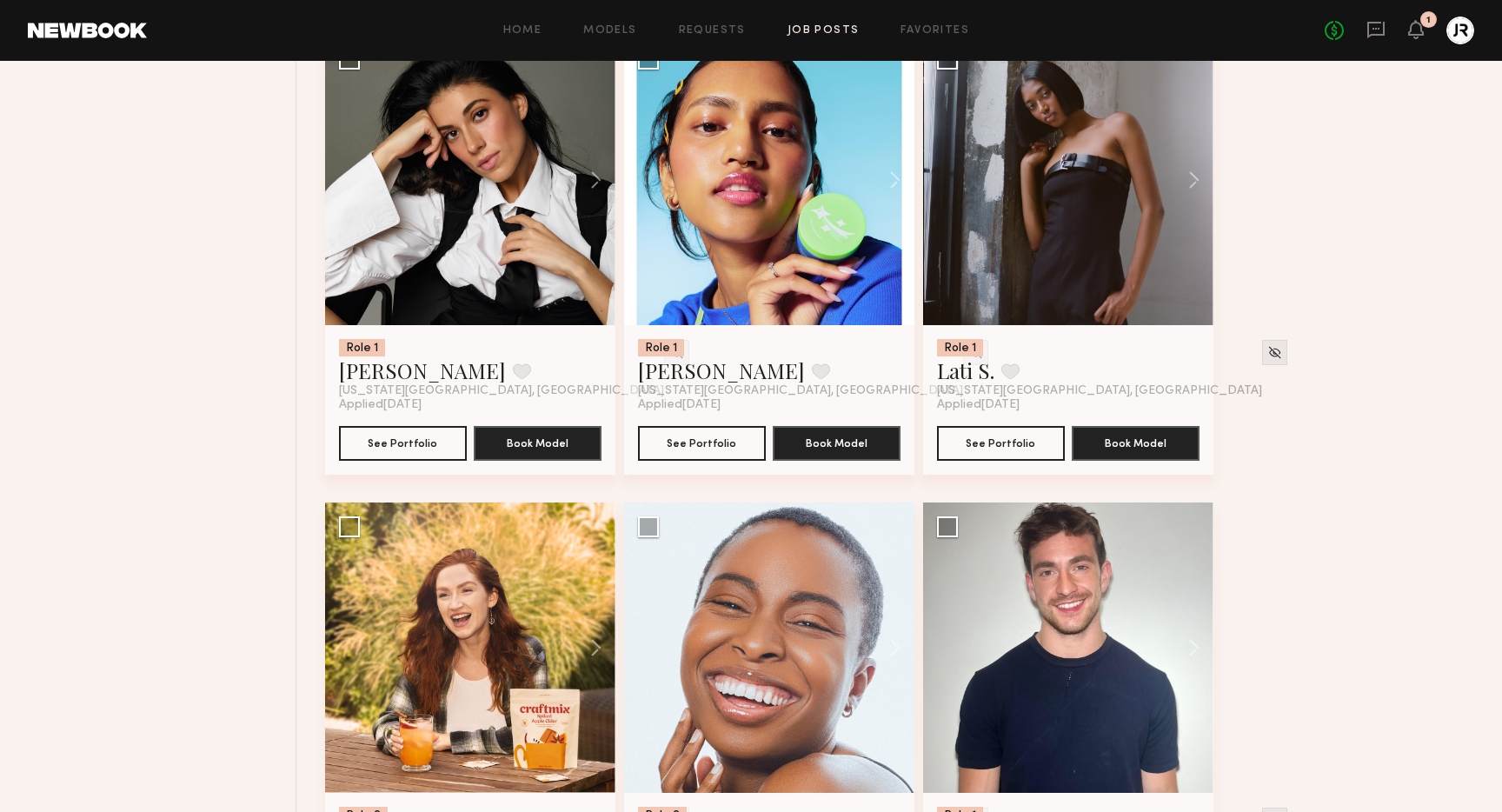
scroll to position [0, 0]
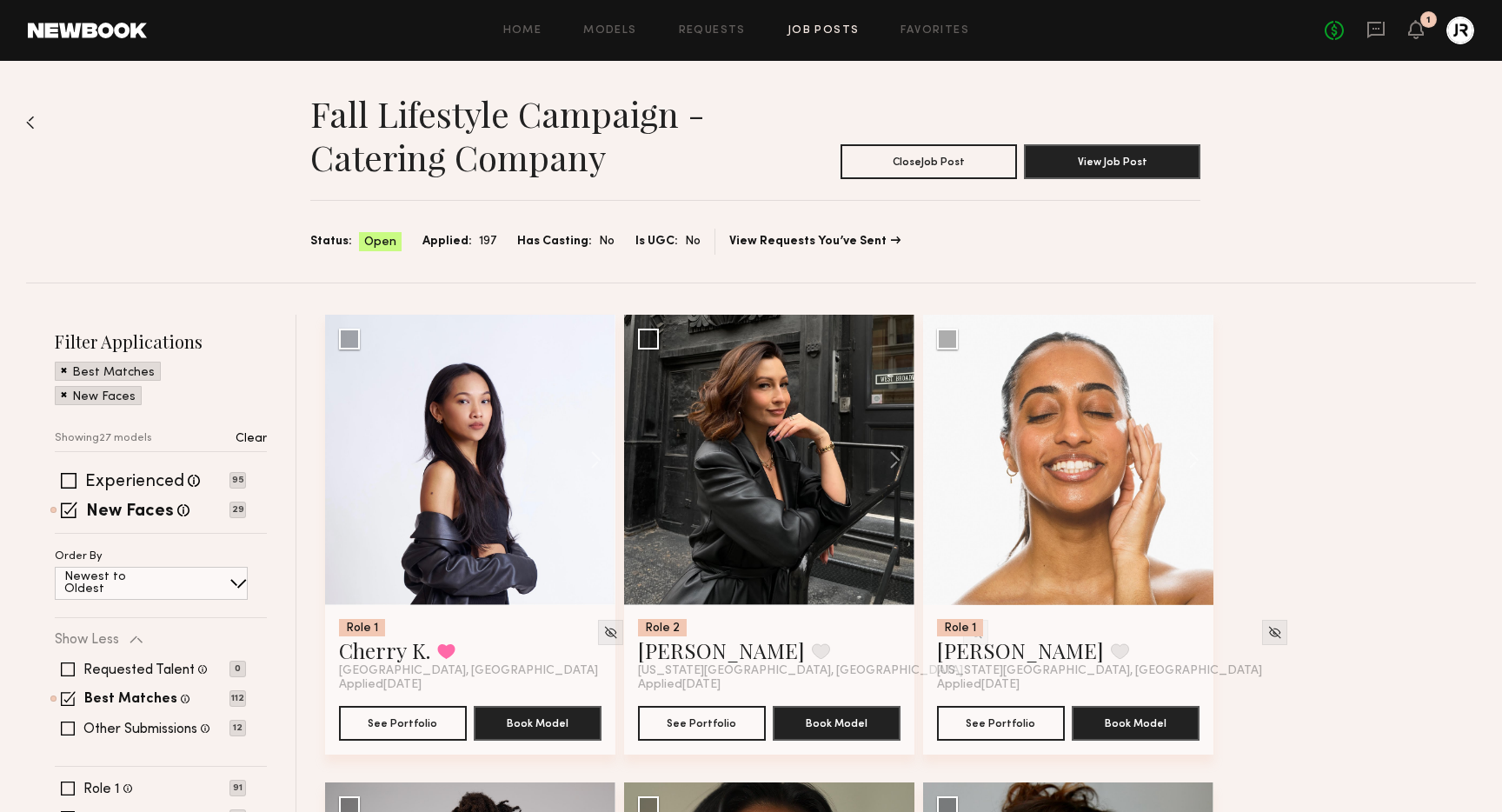
click at [66, 473] on span at bounding box center [68, 480] width 15 height 15
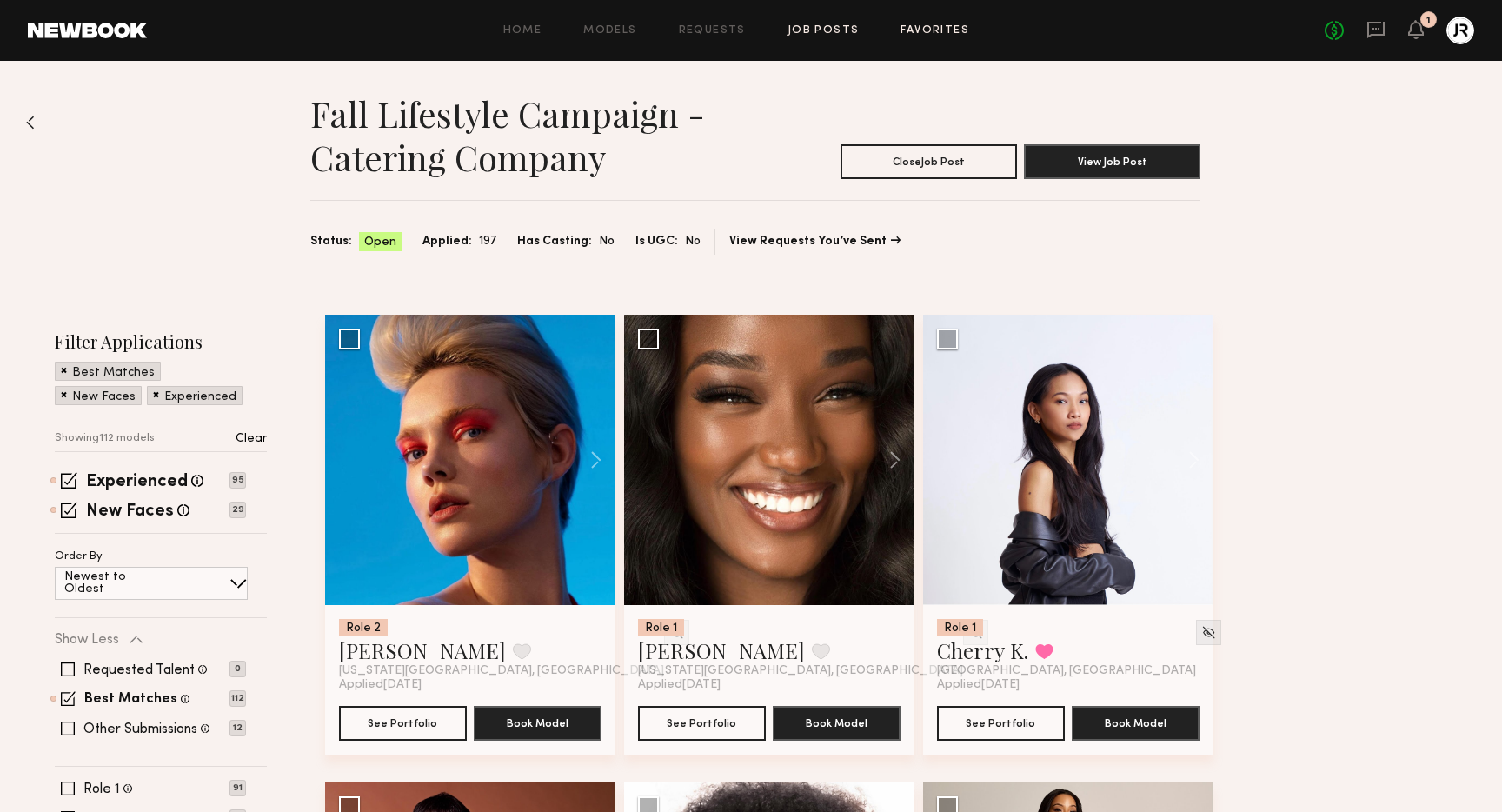
click at [916, 30] on link "Favorites" at bounding box center [935, 31] width 69 height 11
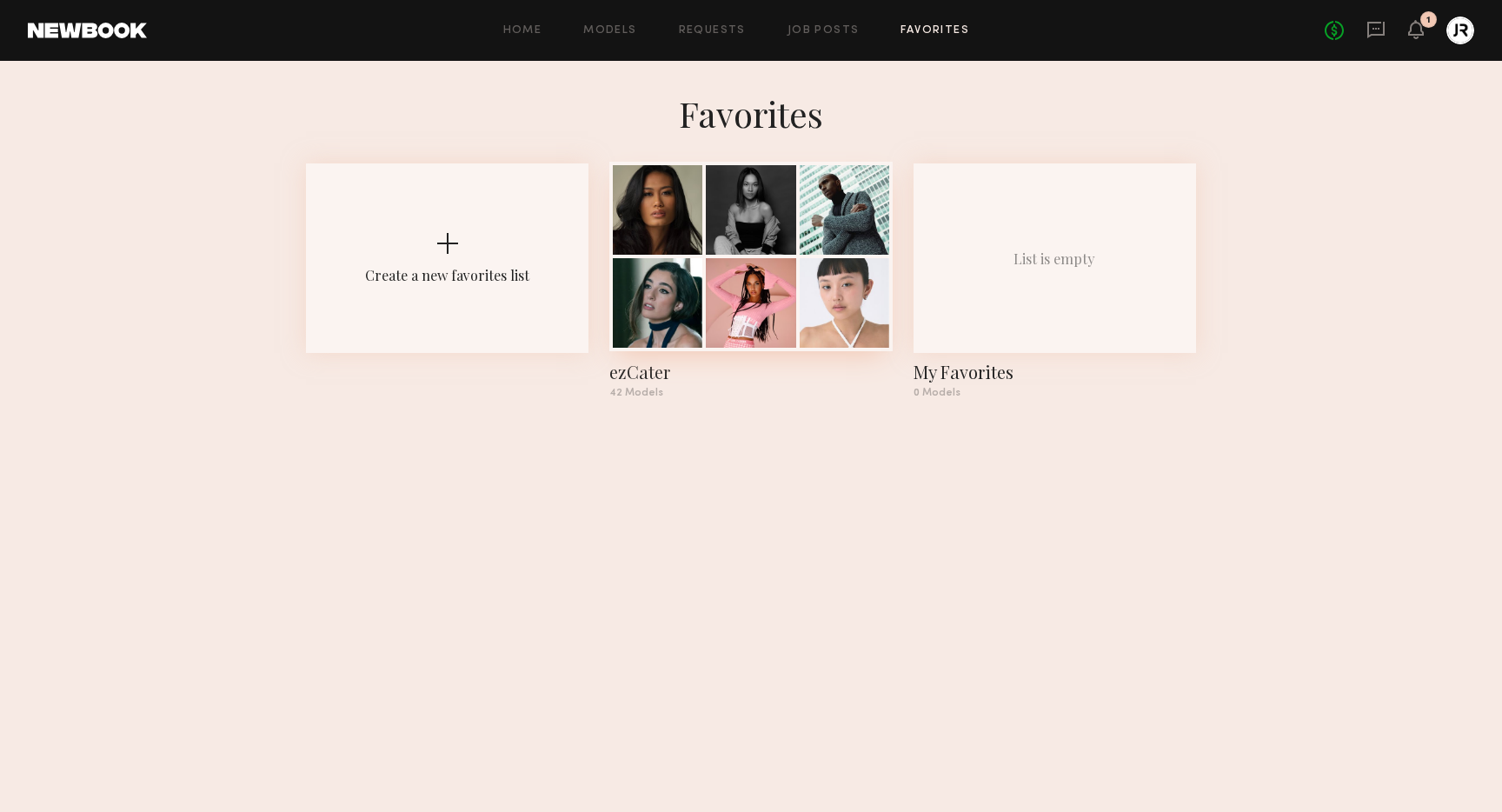
click at [744, 259] on div at bounding box center [751, 303] width 90 height 90
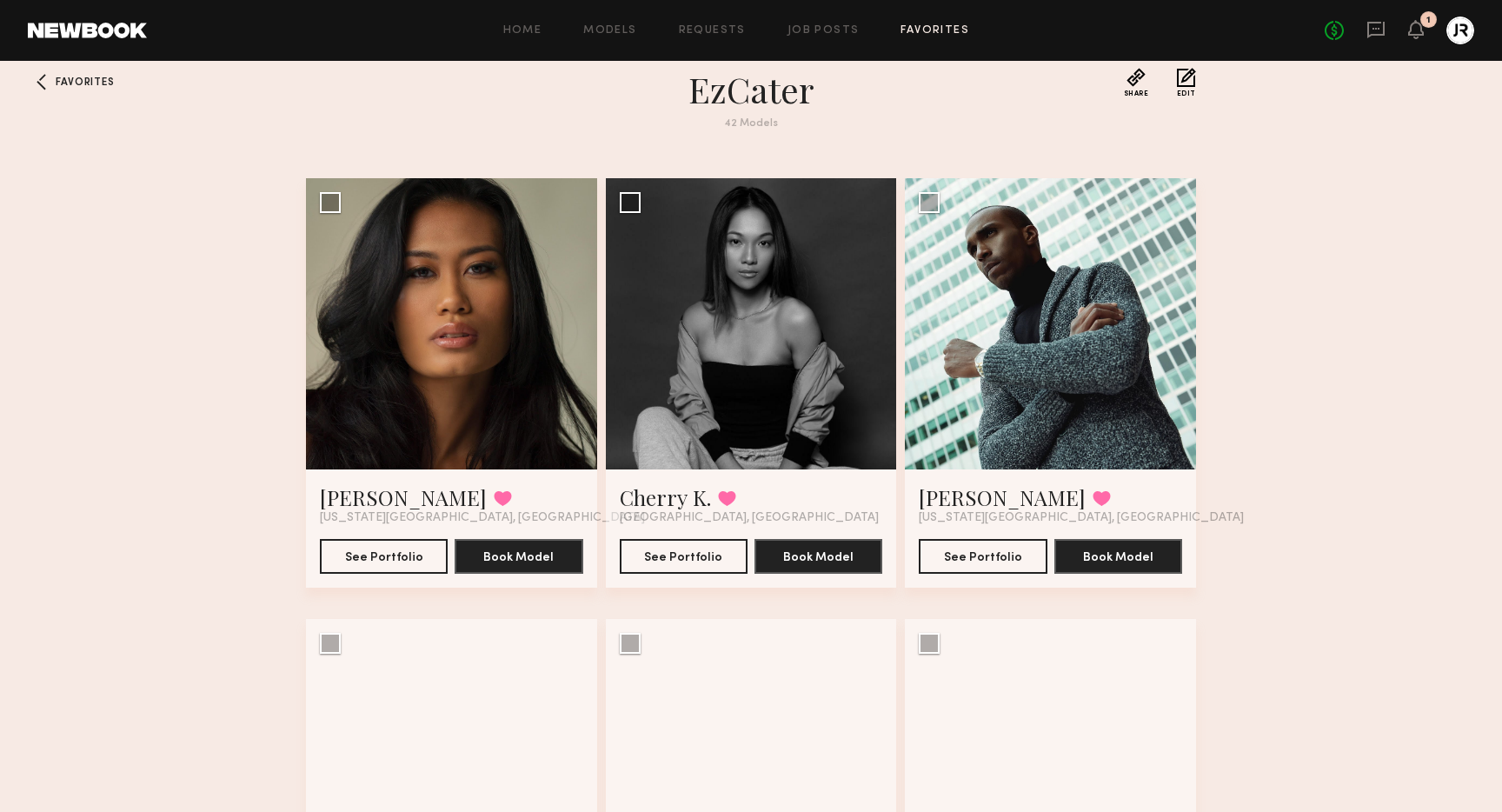
scroll to position [25, 0]
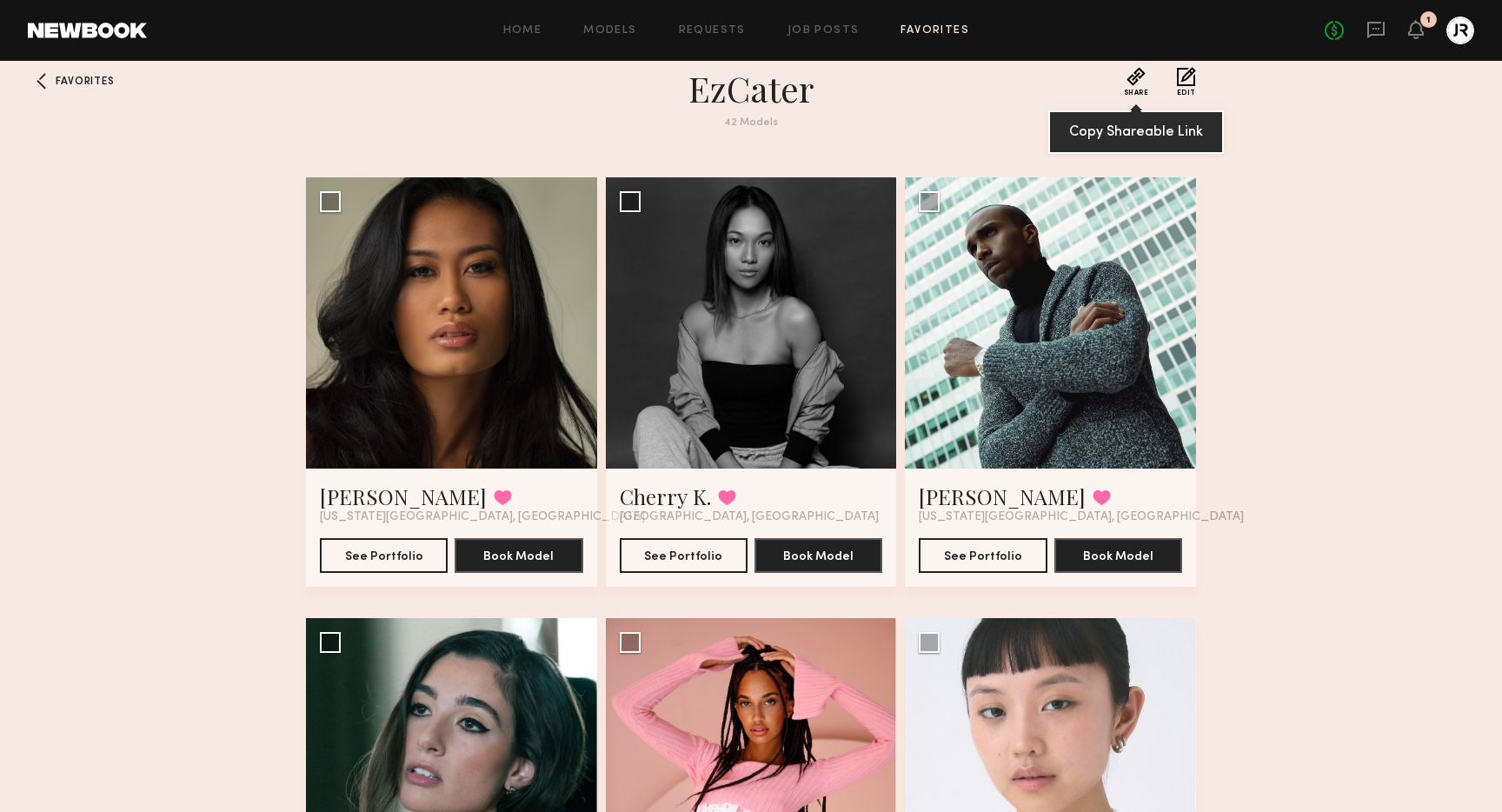
click at [1138, 78] on button "Share" at bounding box center [1137, 81] width 25 height 30
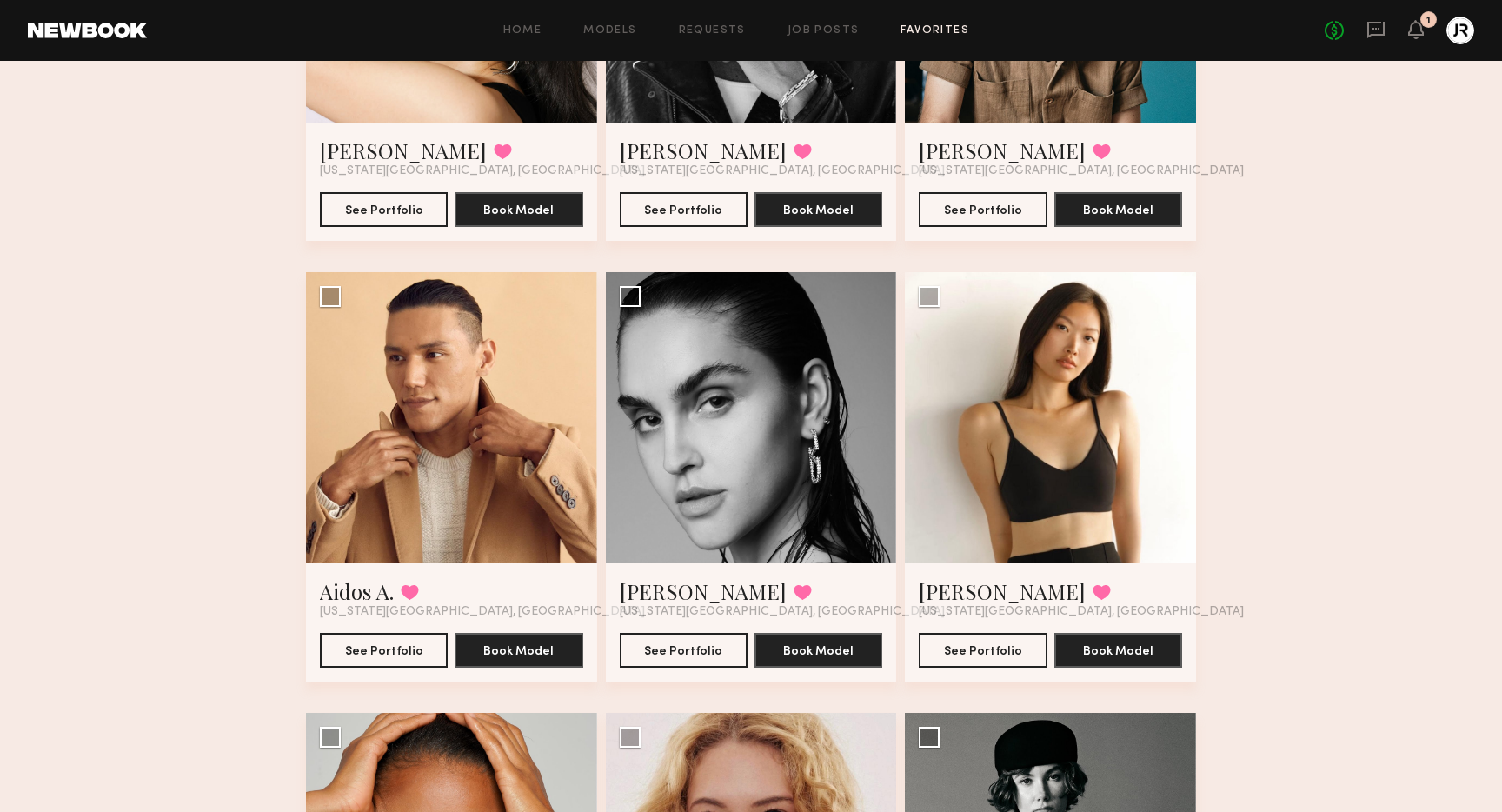
scroll to position [0, 0]
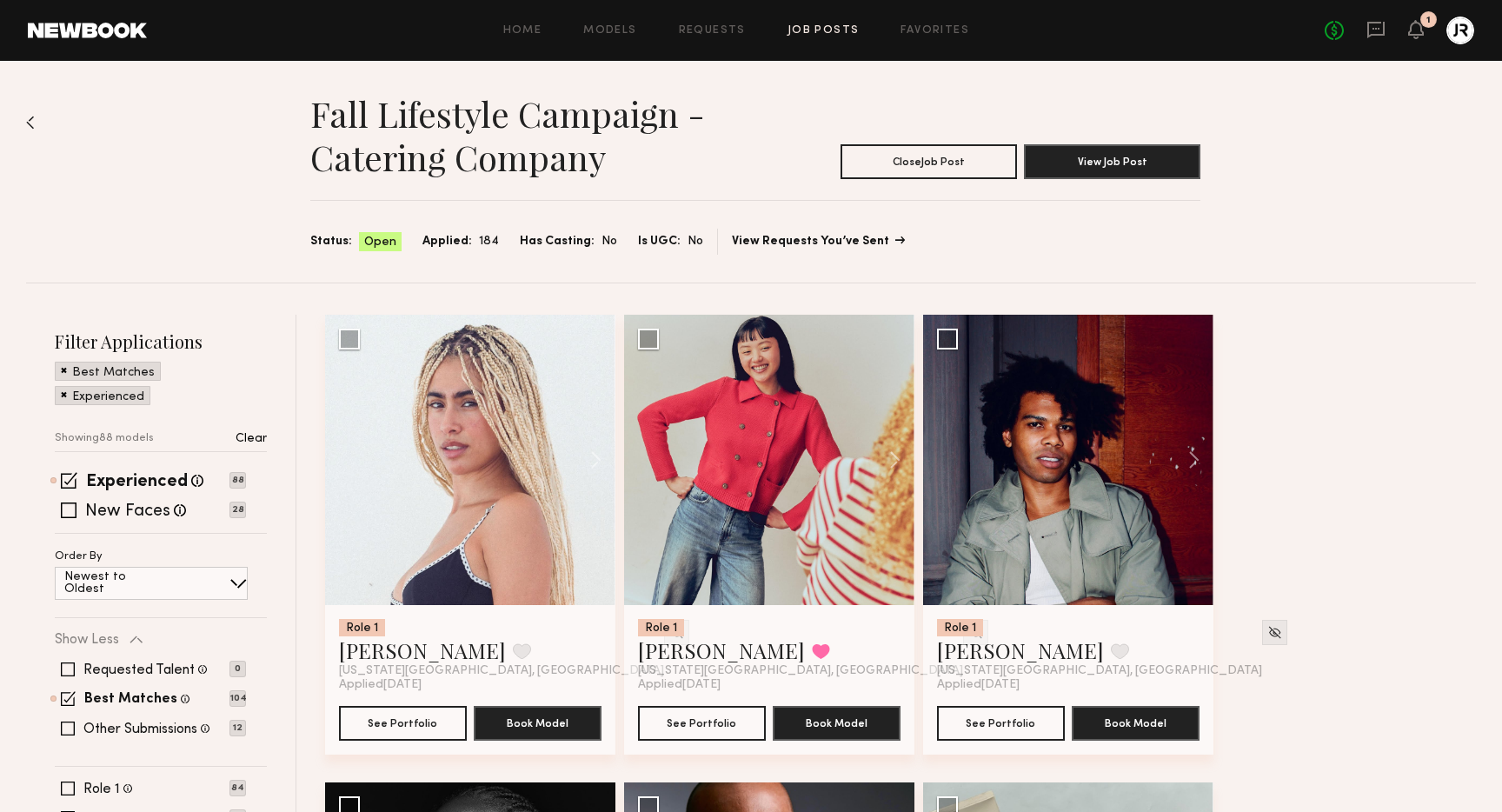
click at [813, 240] on link "View Requests You’ve Sent" at bounding box center [817, 241] width 171 height 12
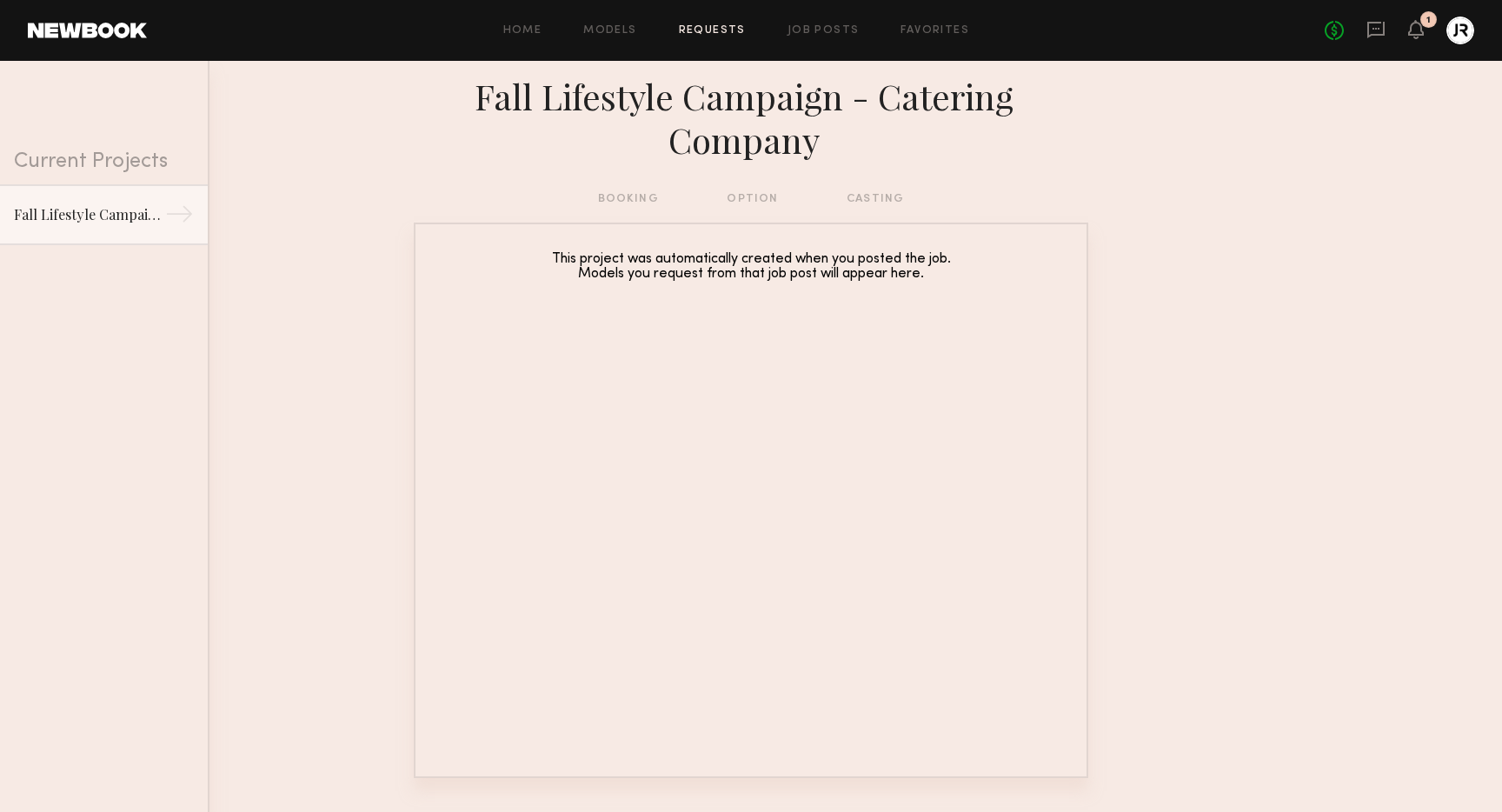
click at [68, 169] on div "Current Projects" at bounding box center [104, 122] width 208 height 124
click at [60, 195] on link "Fall Lifestyle Campaign - Catering Company →" at bounding box center [104, 213] width 208 height 61
